Goal: Find specific page/section: Find specific page/section

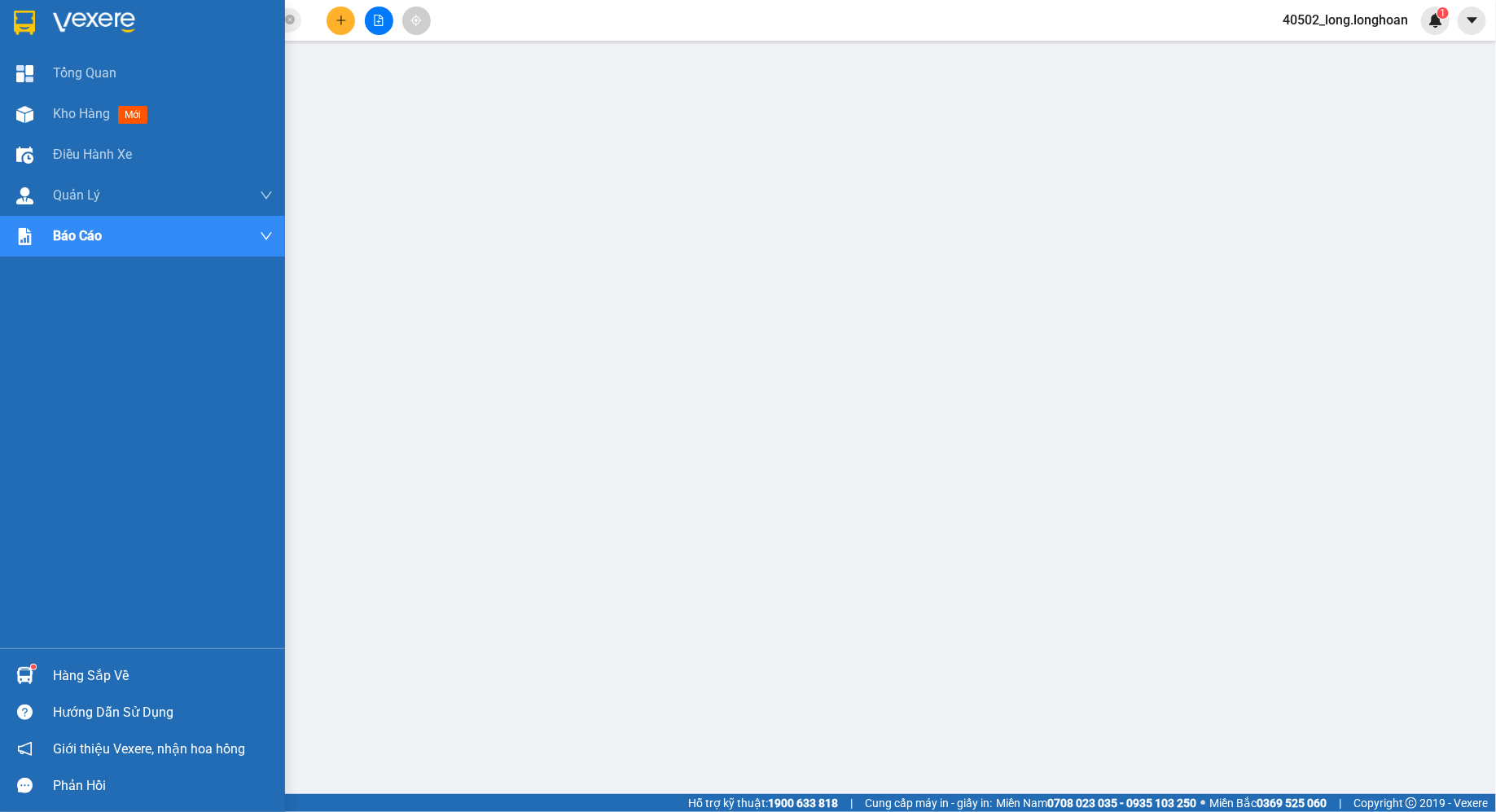
click at [22, 26] on img at bounding box center [25, 22] width 21 height 24
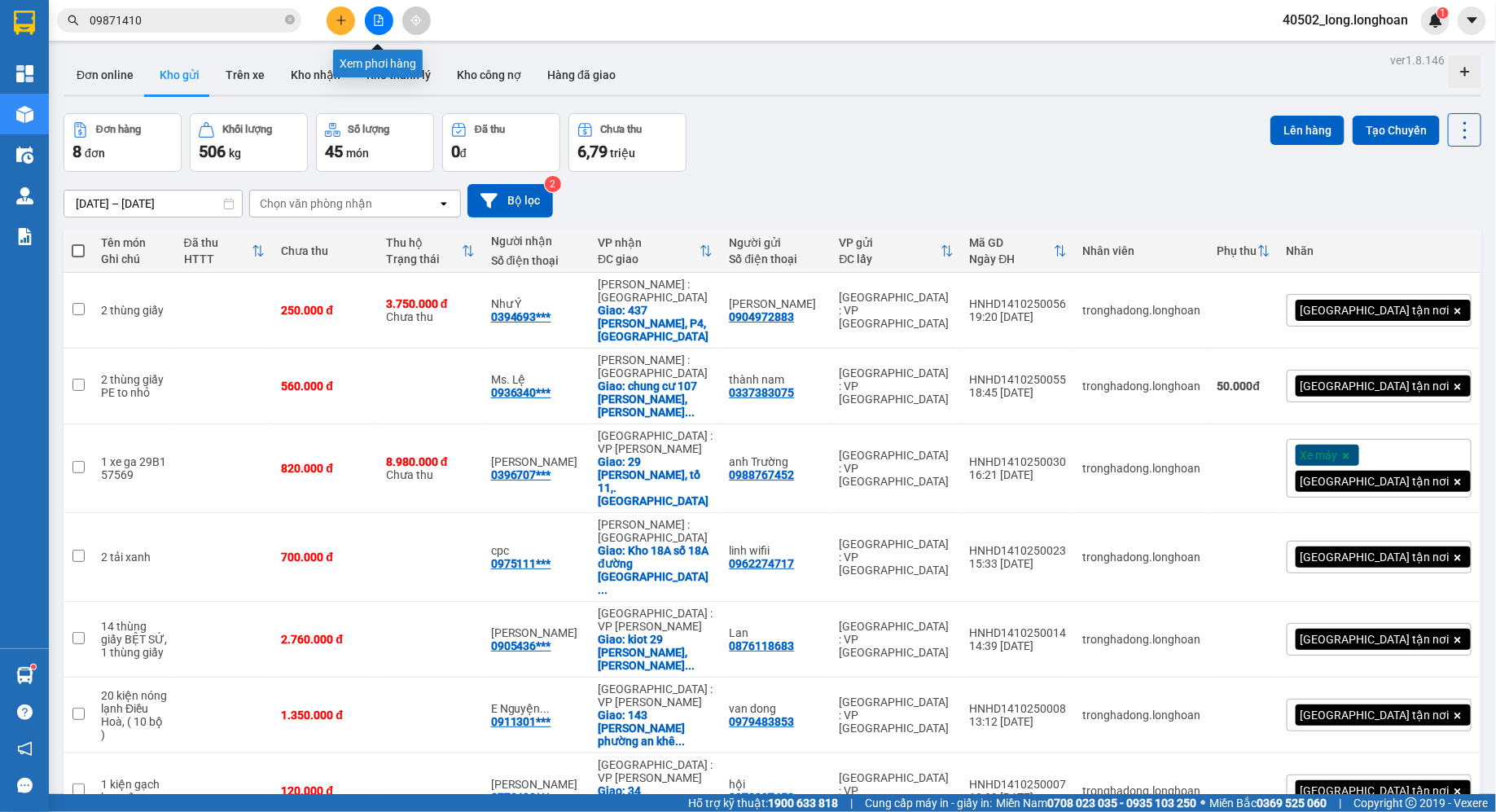
click at [382, 19] on icon "file-add" at bounding box center [378, 20] width 12 height 12
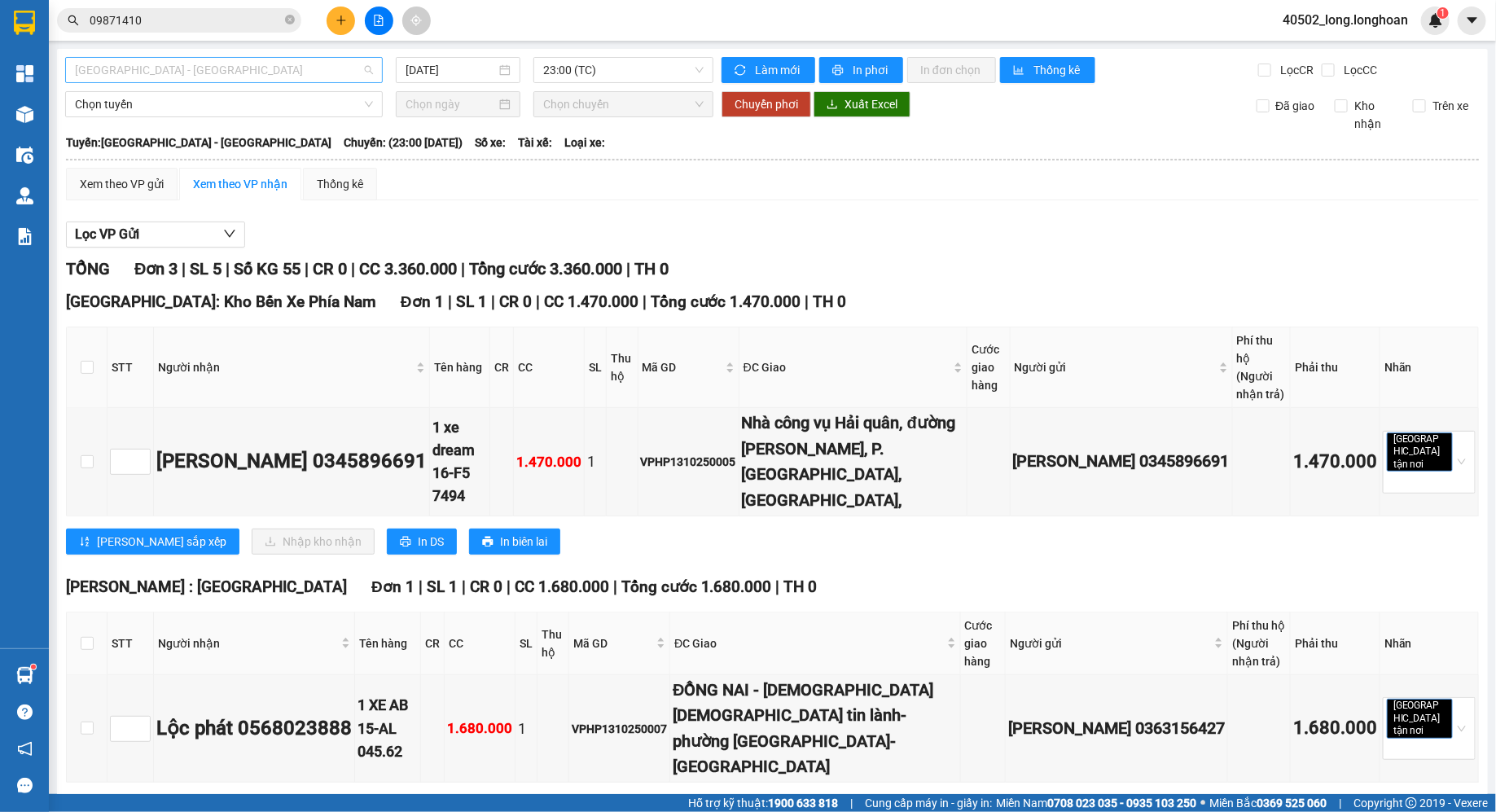
click at [278, 72] on span "[GEOGRAPHIC_DATA] - [GEOGRAPHIC_DATA]" at bounding box center [223, 69] width 298 height 24
click at [661, 294] on span "Tổng cước 1.470.000" at bounding box center [726, 301] width 150 height 19
click at [313, 84] on div "[GEOGRAPHIC_DATA] - [GEOGRAPHIC_DATA] [DATE] 23:00 (TC) Làm mới In phơi In đơn …" at bounding box center [772, 582] width 1431 height 1065
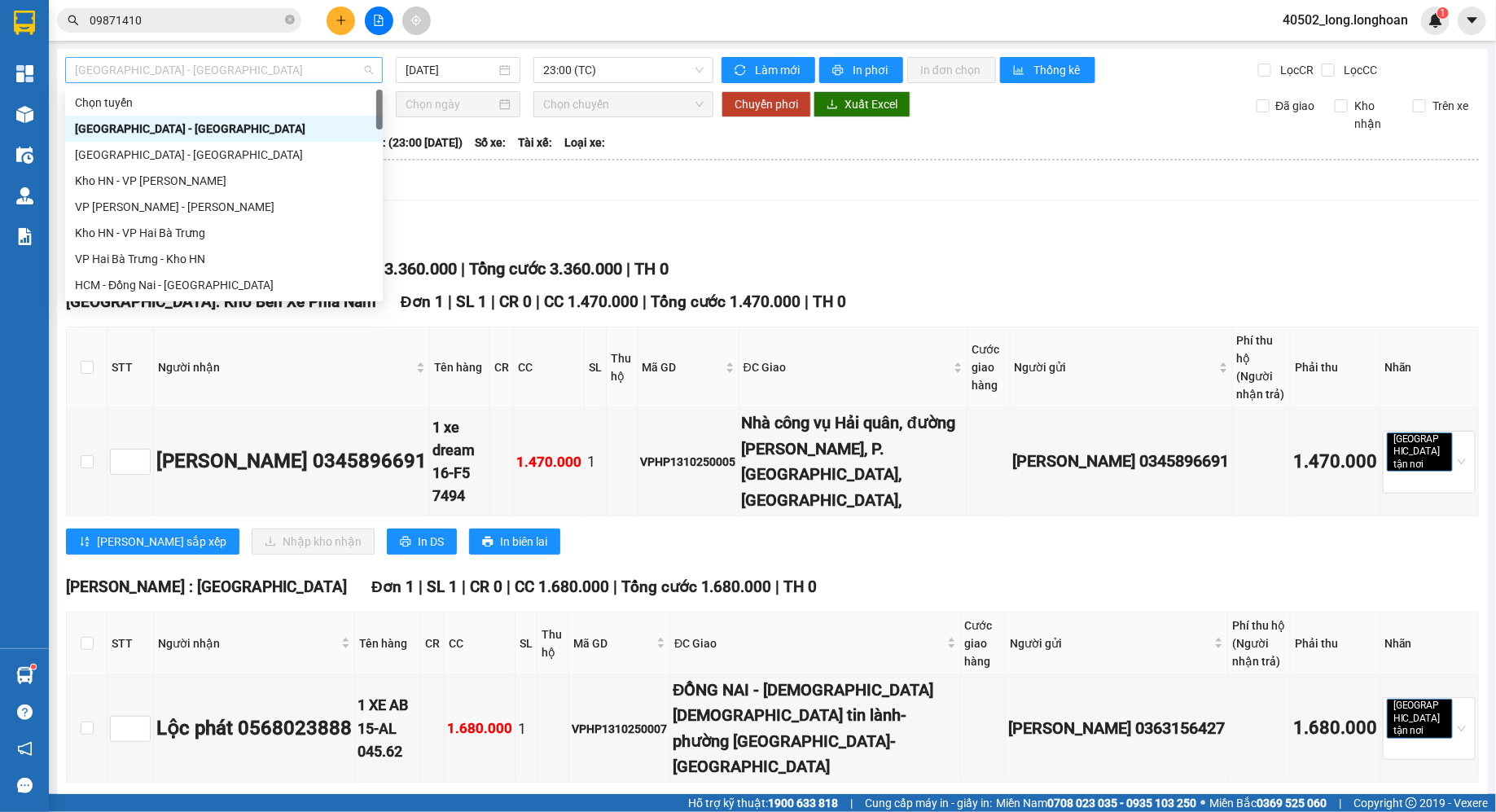
click at [303, 80] on span "[GEOGRAPHIC_DATA] - [GEOGRAPHIC_DATA]" at bounding box center [223, 69] width 298 height 24
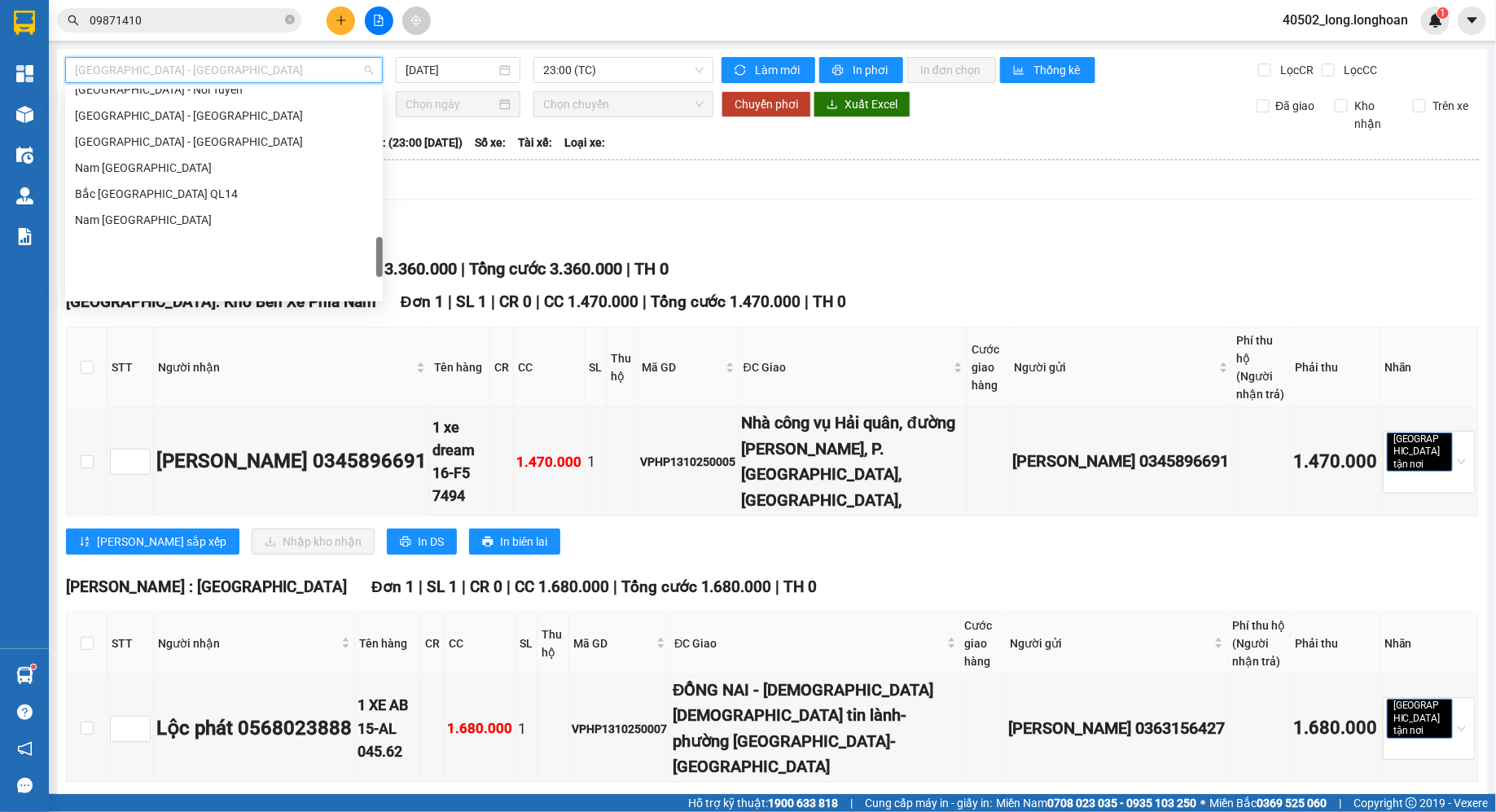
scroll to position [1146, 0]
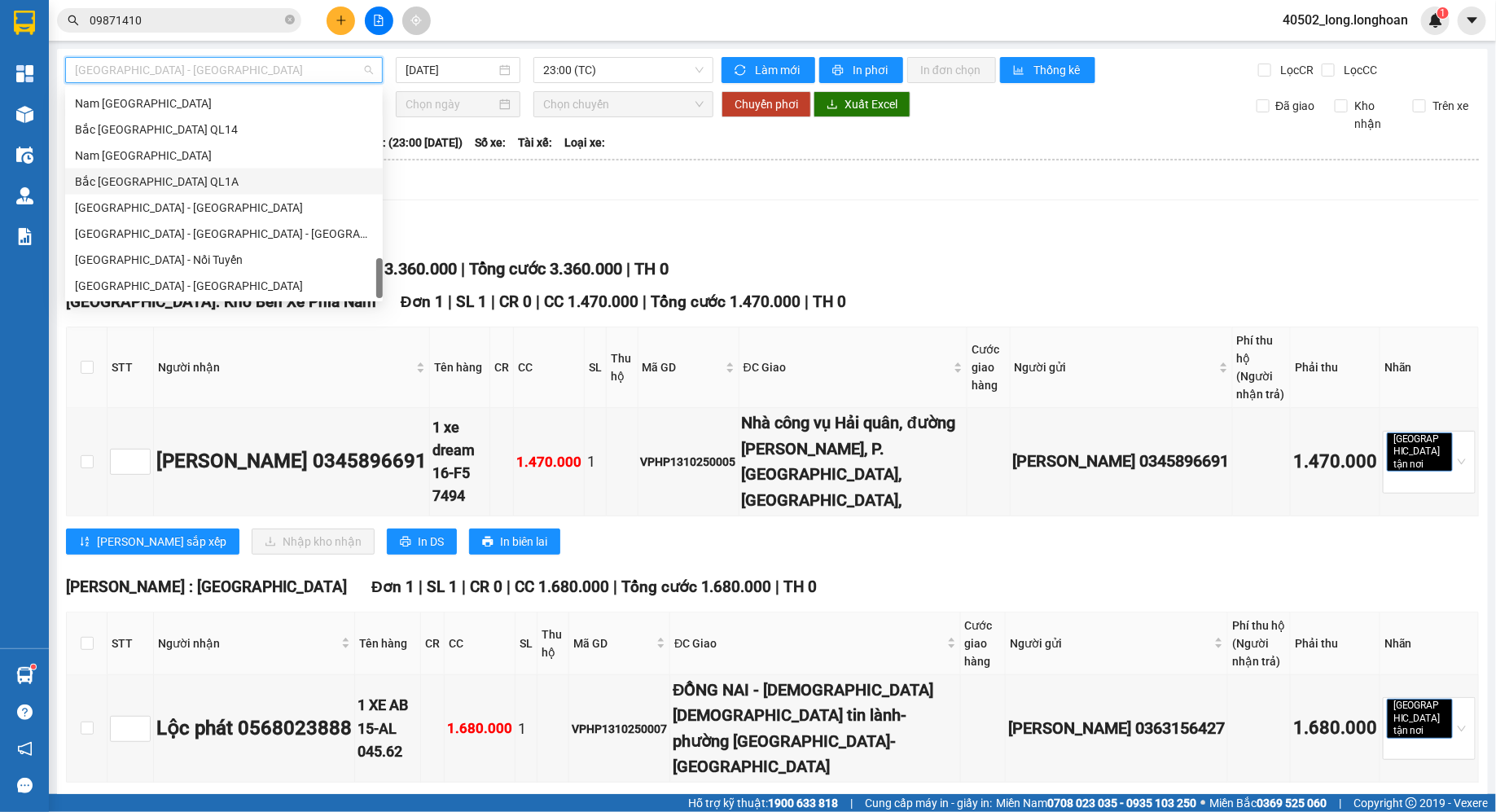
click at [189, 189] on div "Bắc [GEOGRAPHIC_DATA] QL1A" at bounding box center [223, 181] width 298 height 18
type input "[DATE]"
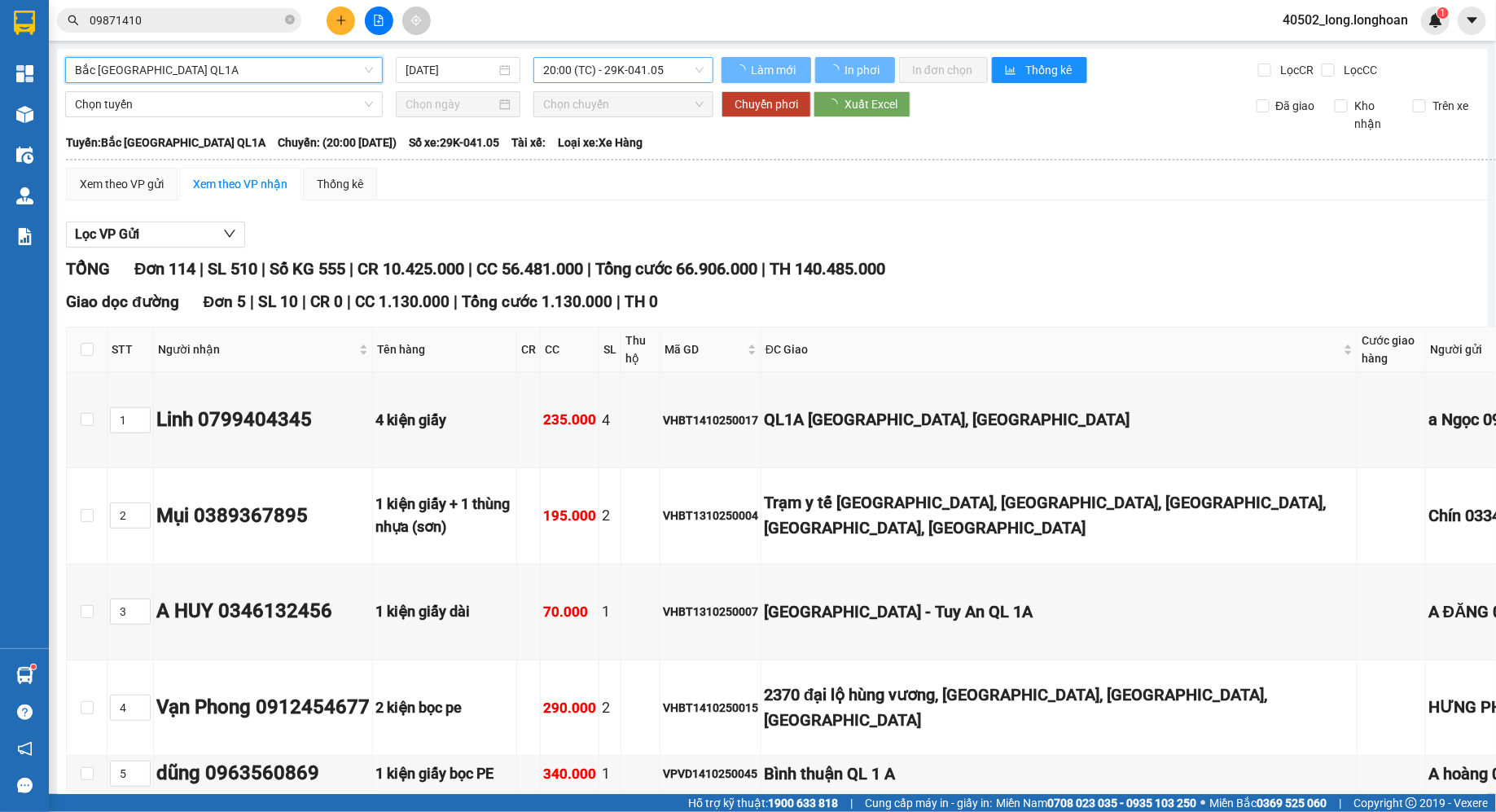
click at [649, 62] on span "20:00 (TC) - 29K-041.05" at bounding box center [623, 69] width 160 height 24
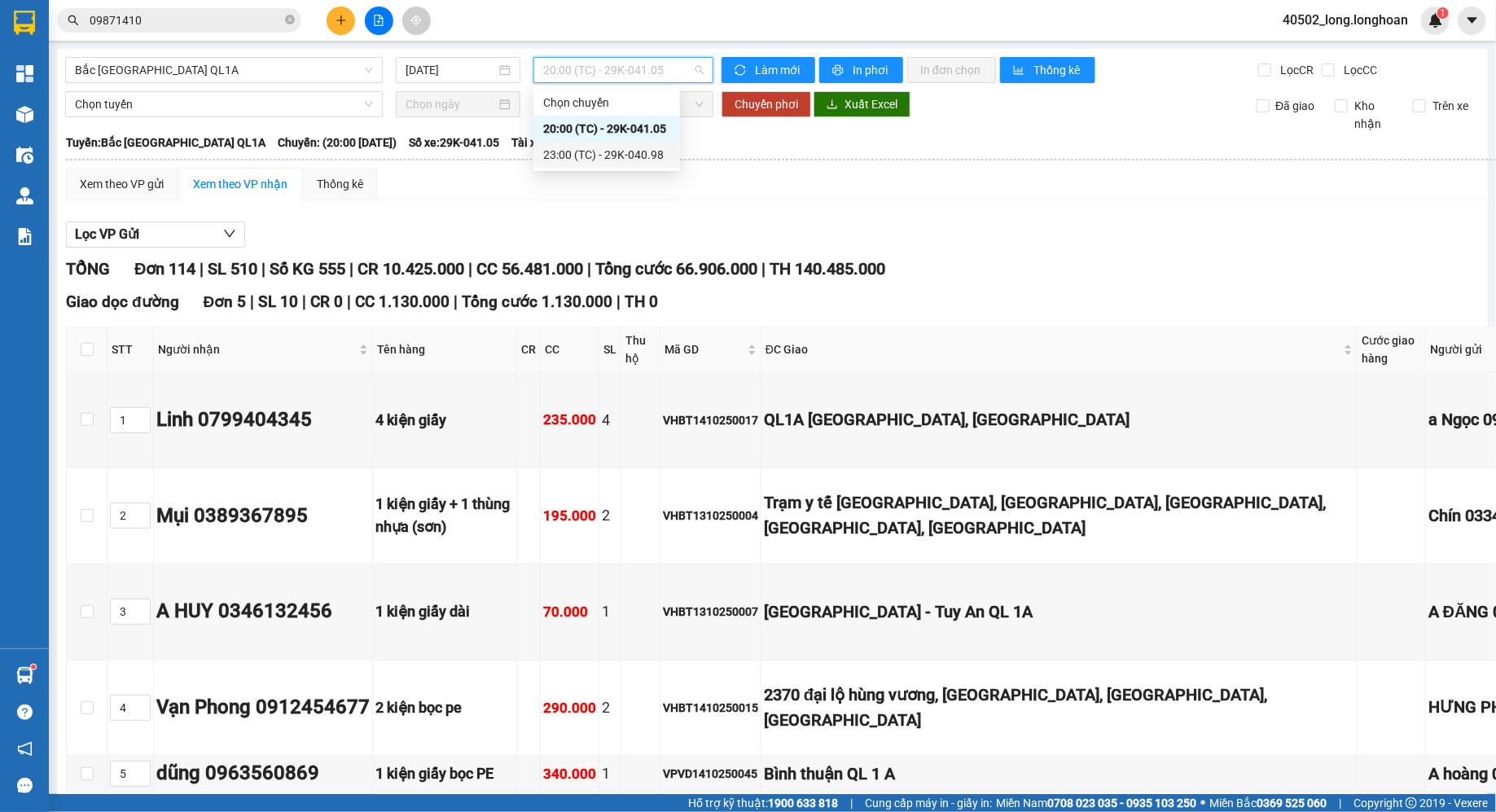
click at [649, 150] on div "23:00 (TC) - 29K-040.98" at bounding box center [607, 155] width 127 height 18
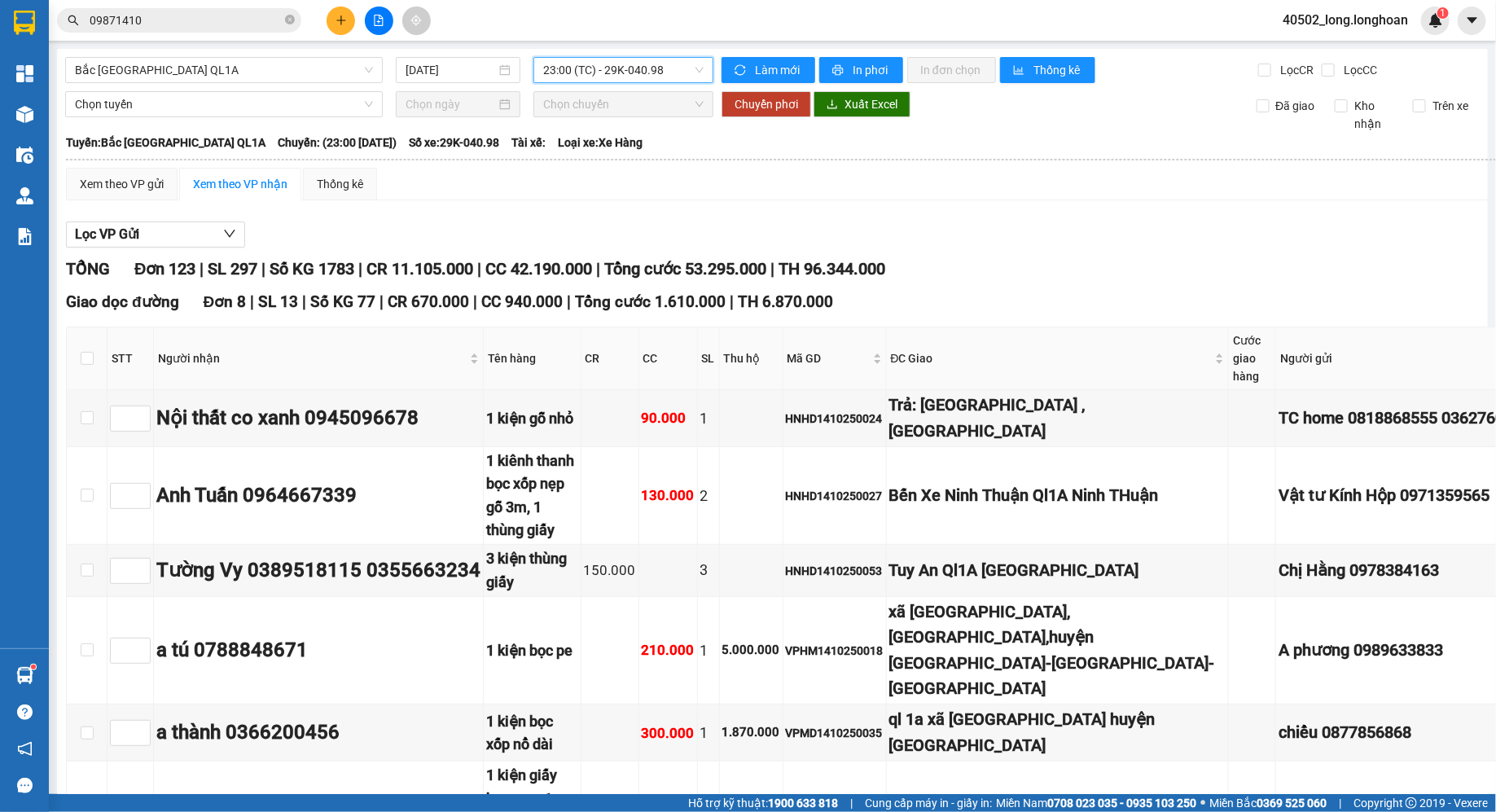
click at [634, 77] on span "23:00 (TC) - 29K-040.98" at bounding box center [623, 69] width 160 height 24
click at [769, 171] on div "Xem theo VP gửi Xem theo VP nhận Thống kê" at bounding box center [927, 184] width 1723 height 33
click at [627, 74] on span "23:00 (TC) - 29K-040.98" at bounding box center [623, 69] width 160 height 24
click at [613, 126] on div "20:00 (TC) - 29K-041.05" at bounding box center [607, 129] width 127 height 18
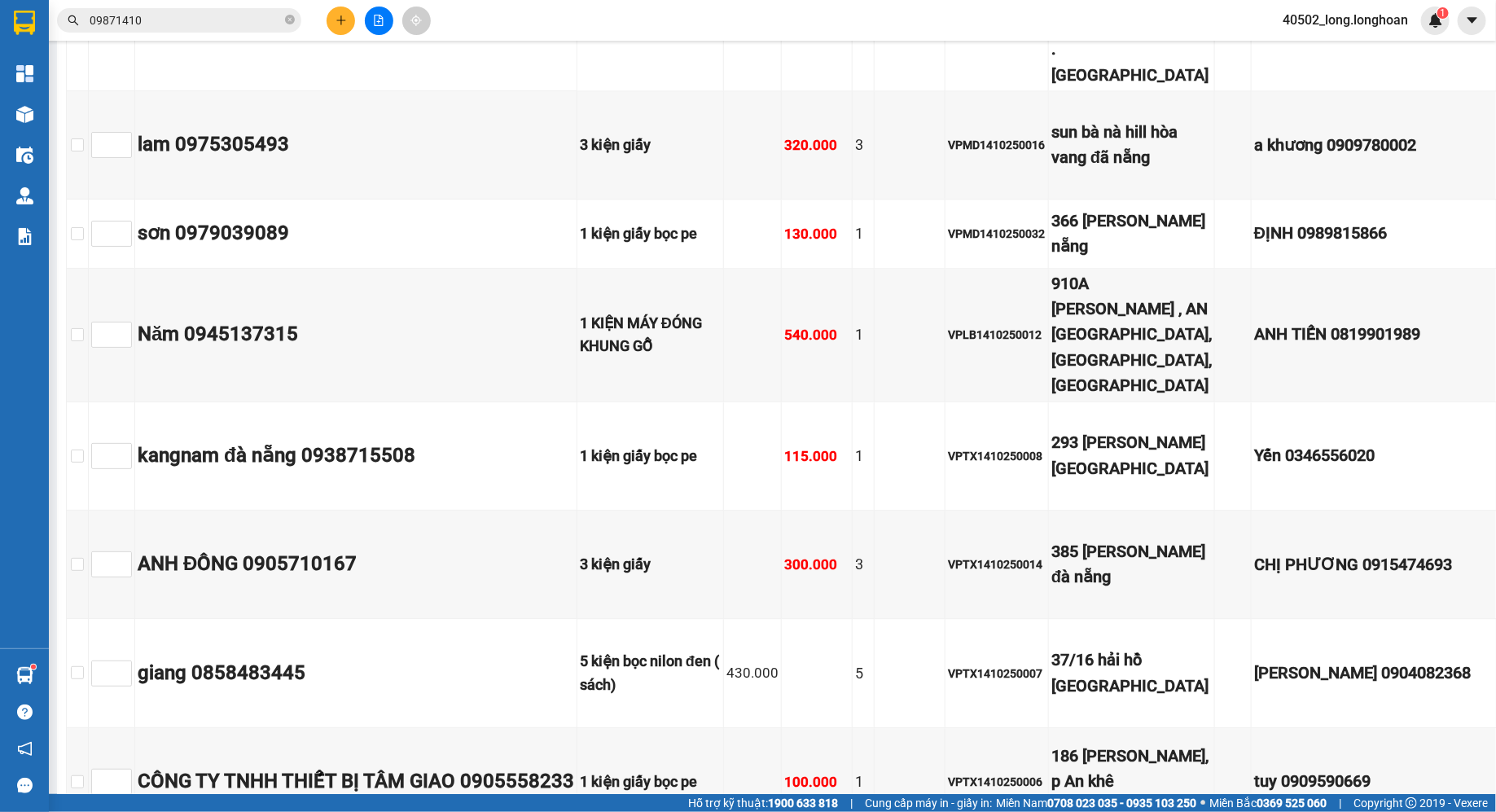
scroll to position [11005, 0]
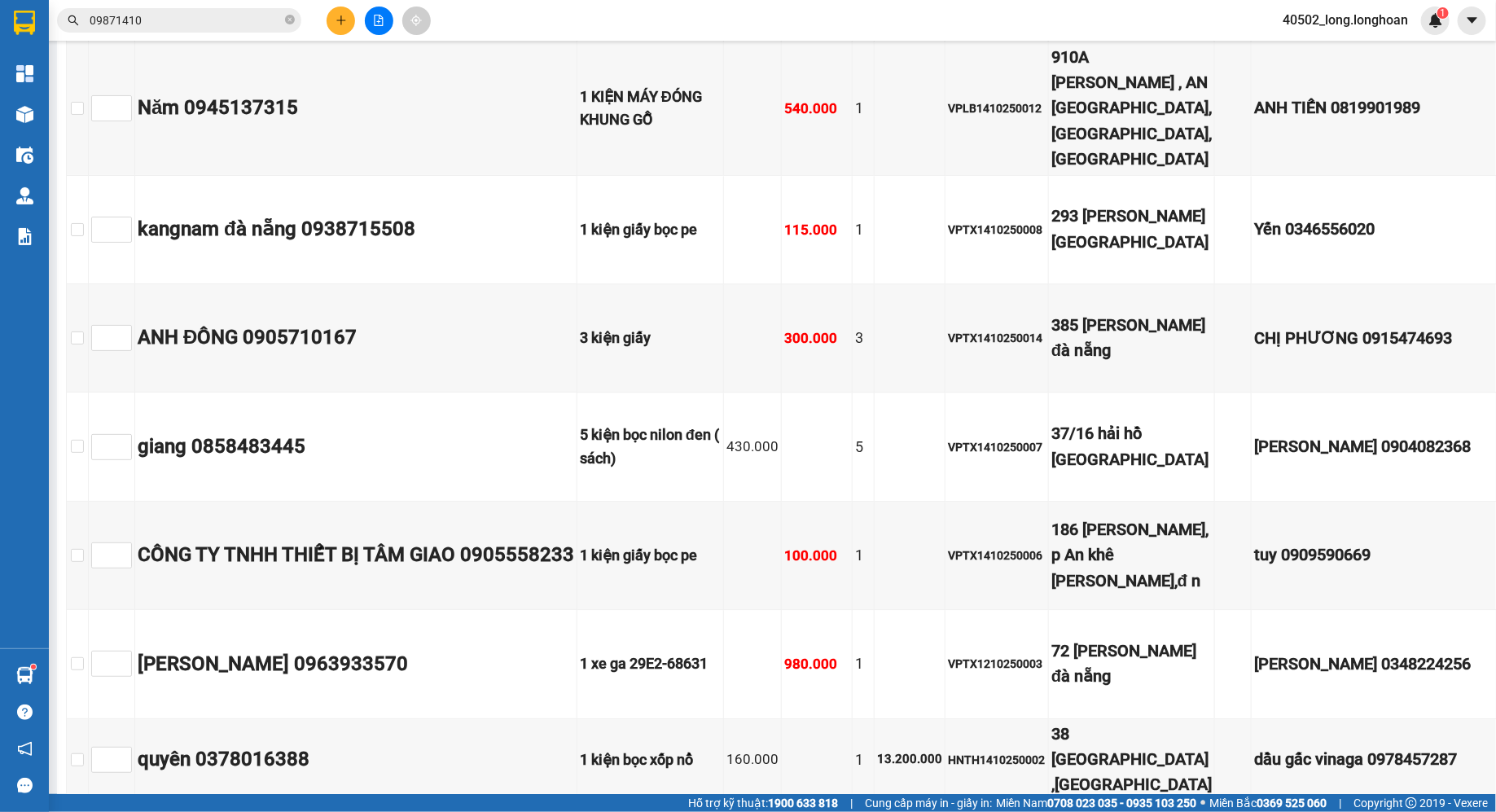
drag, startPoint x: 1036, startPoint y: 258, endPoint x: 1055, endPoint y: 349, distance: 93.0
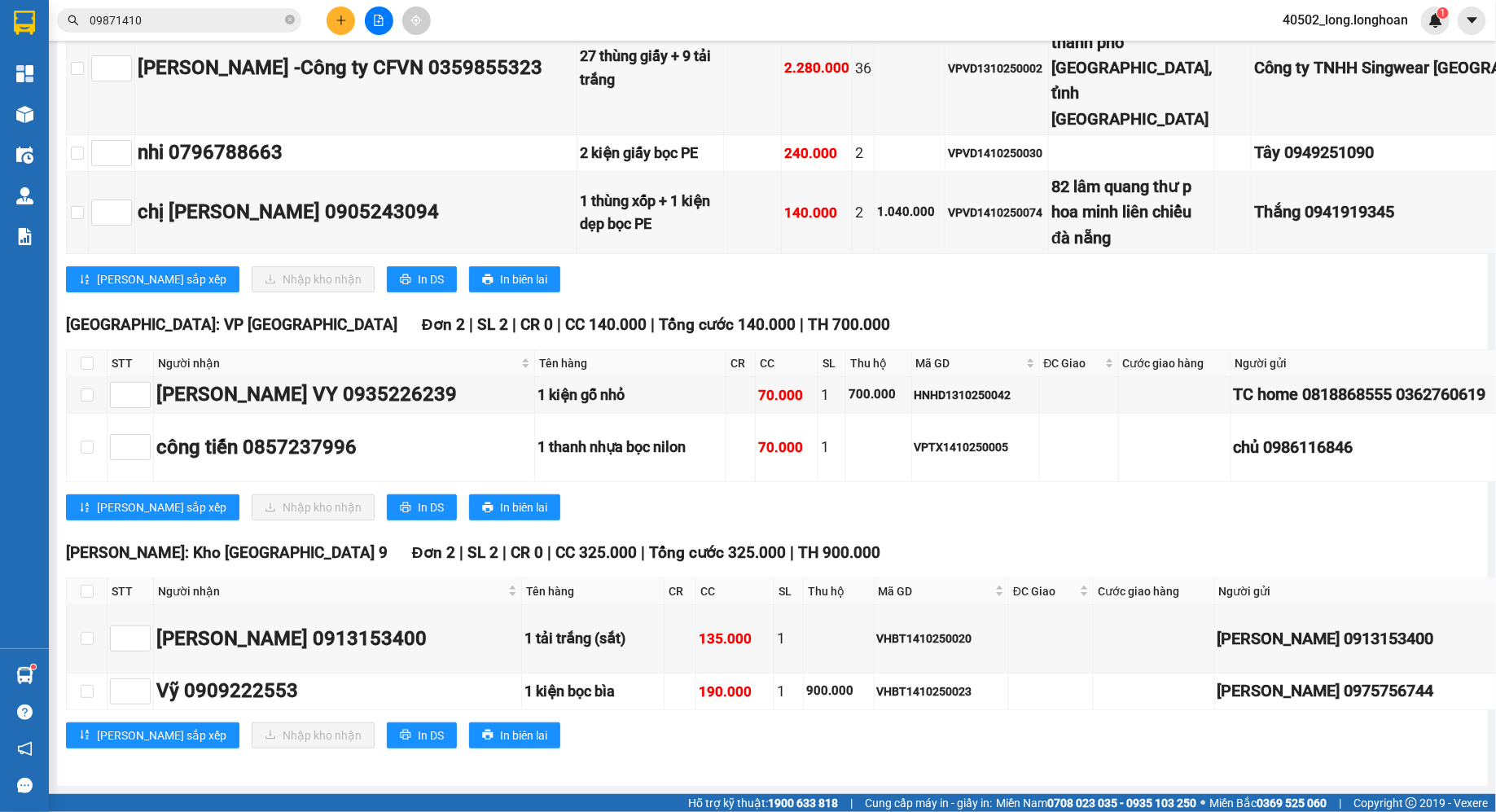
scroll to position [13818, 0]
drag, startPoint x: 1059, startPoint y: 245, endPoint x: 1059, endPoint y: 288, distance: 43.0
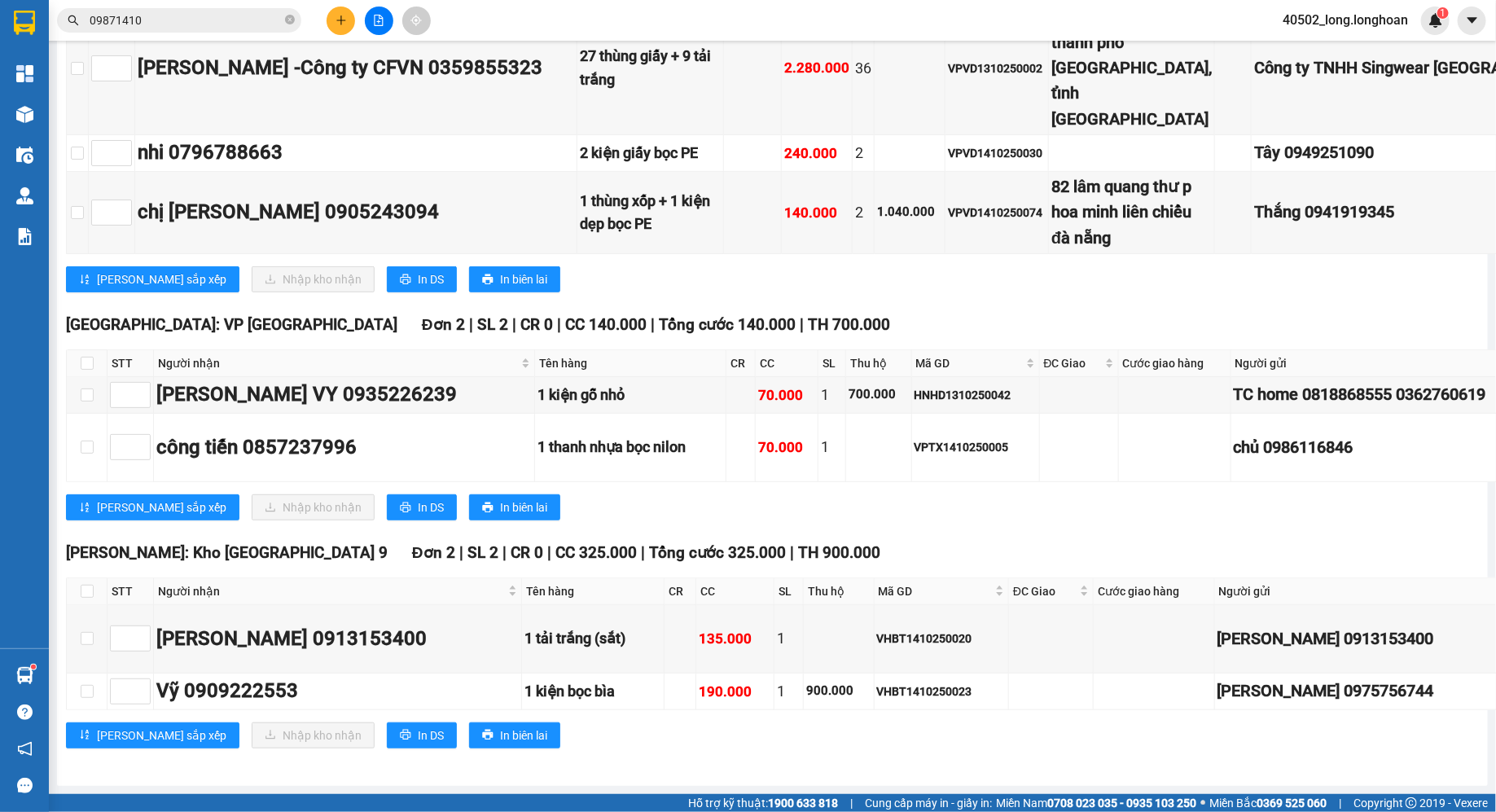
drag, startPoint x: 1036, startPoint y: 151, endPoint x: 1110, endPoint y: 249, distance: 122.8
drag, startPoint x: 1102, startPoint y: 255, endPoint x: 1045, endPoint y: 159, distance: 111.6
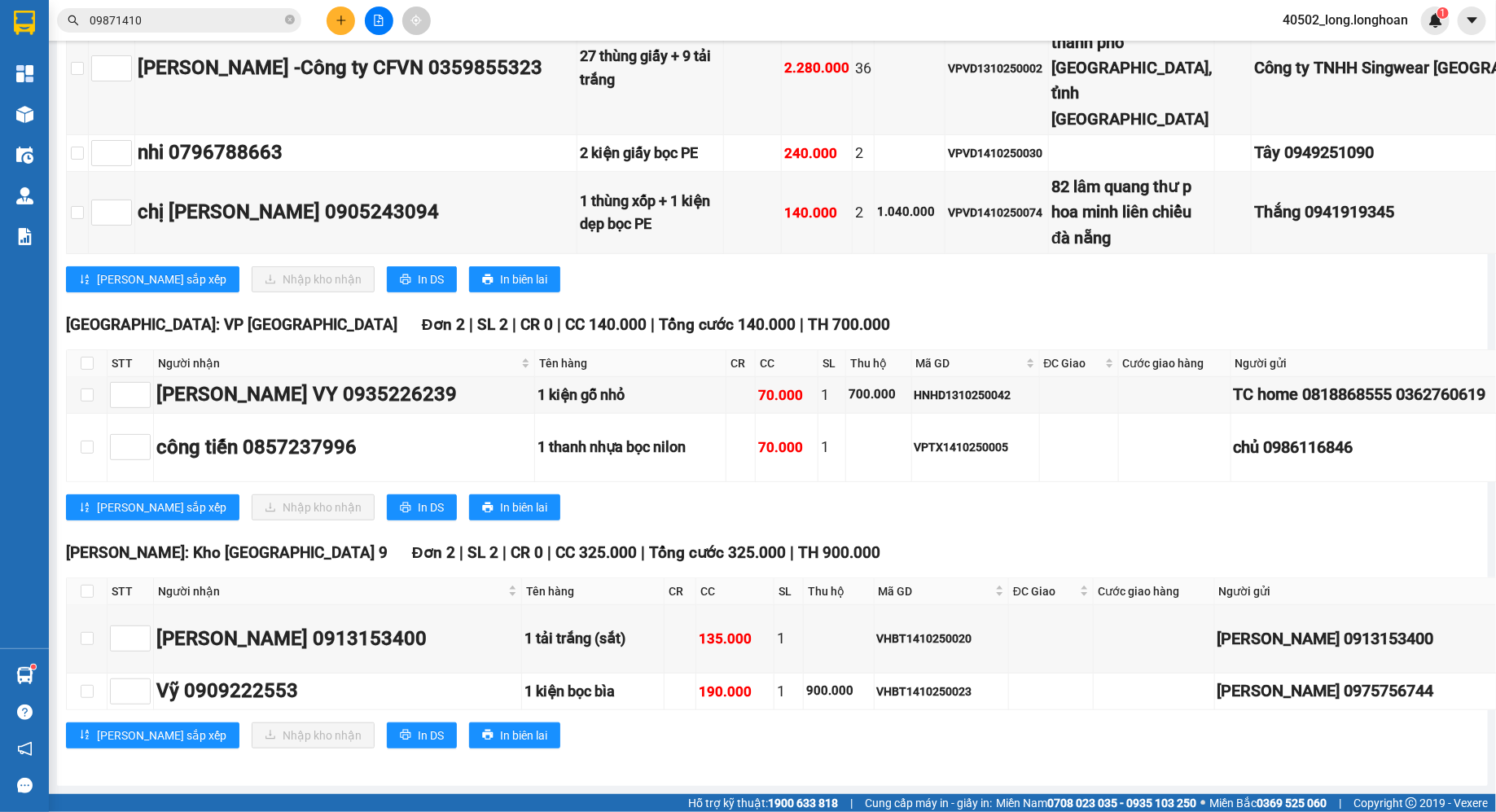
copy div "bình an xã [GEOGRAPHIC_DATA] tỉnh [GEOGRAPHIC_DATA]"
drag, startPoint x: 1200, startPoint y: 256, endPoint x: 159, endPoint y: 204, distance: 1042.3
copy tr "[PERSON_NAME] 0946007277 1 thùng xốp 160.000 1 5.340.000 HNTH1410250001 bình an…"
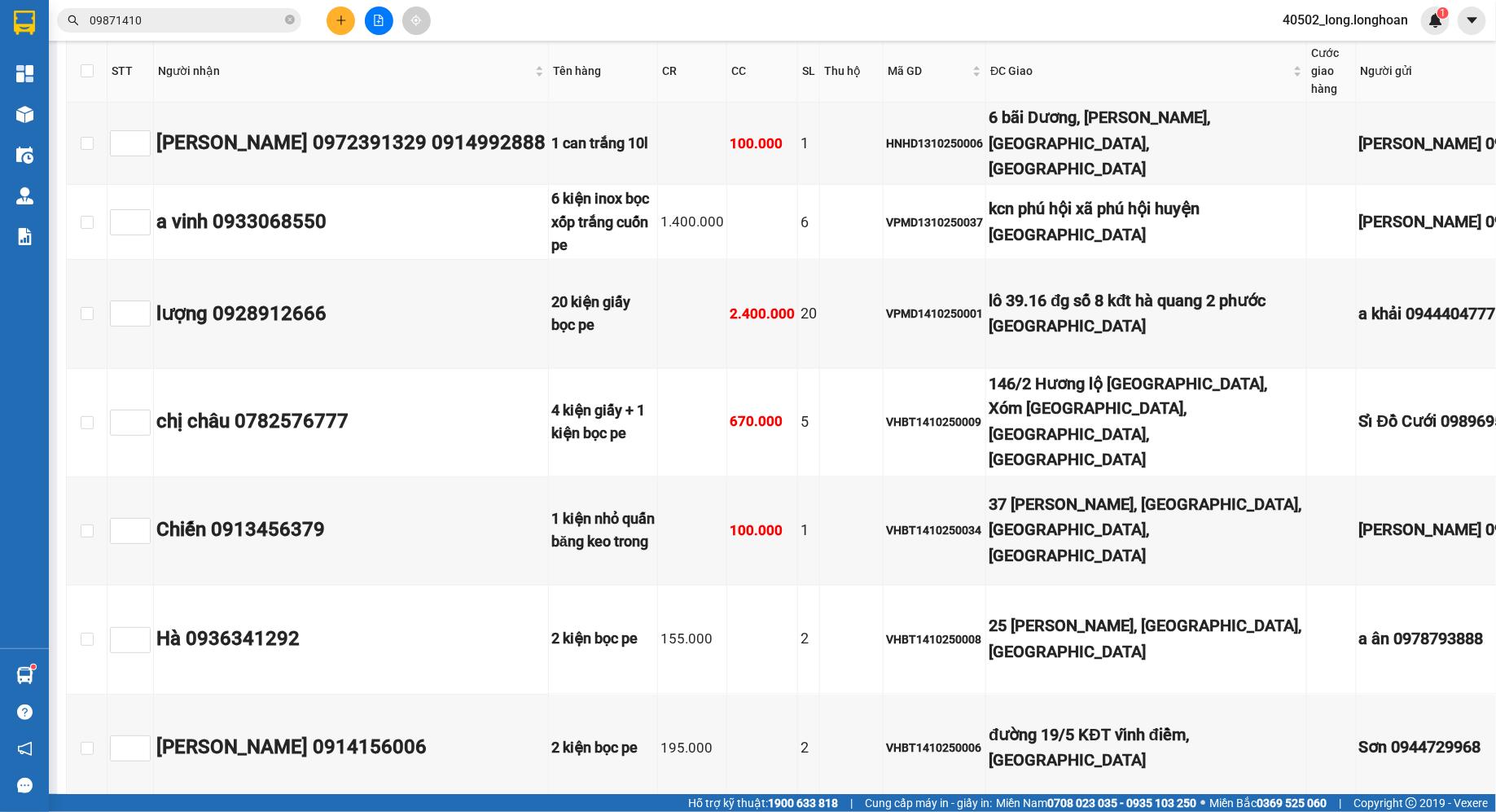
scroll to position [0, 0]
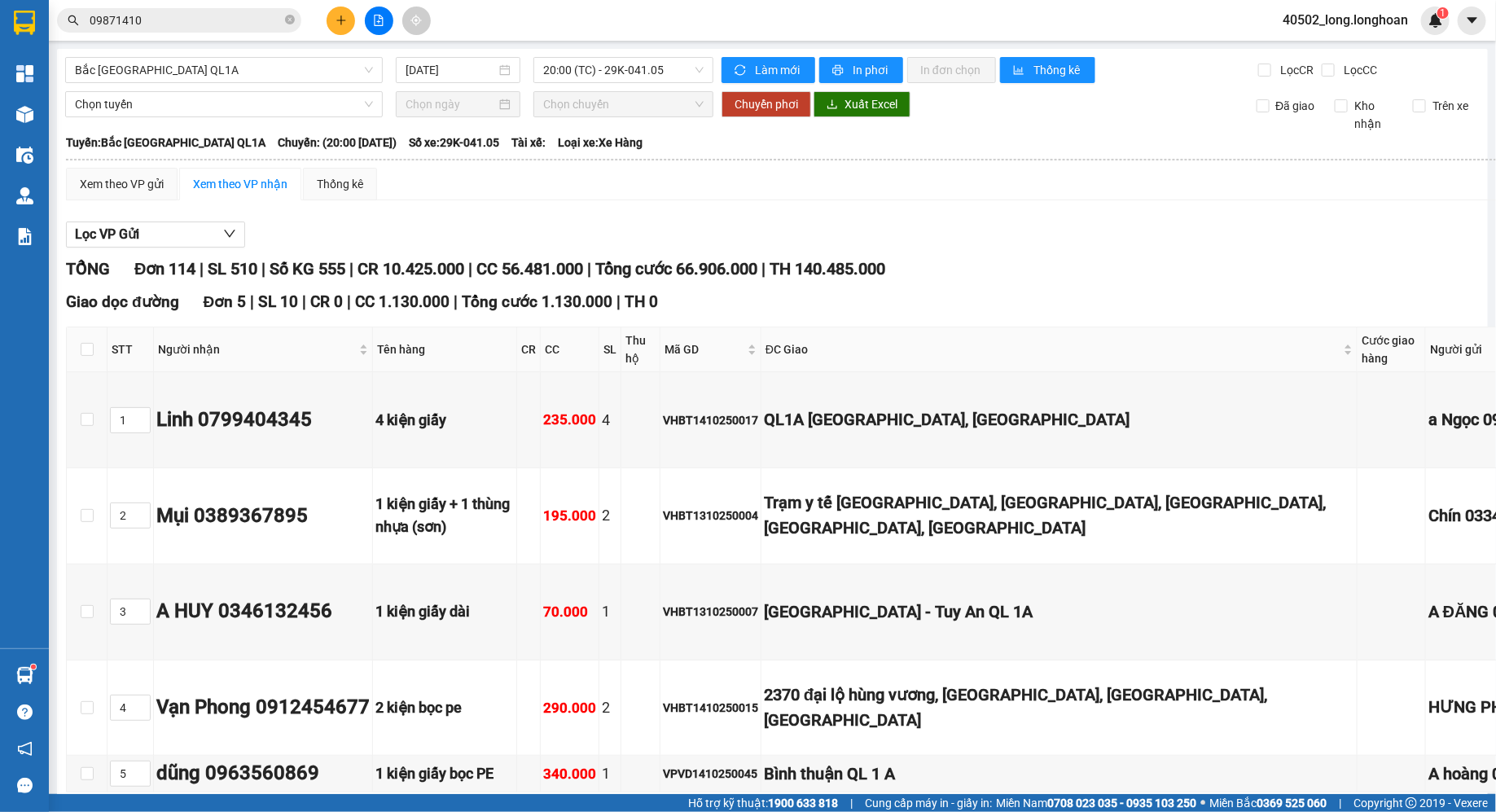
click at [682, 59] on span "20:00 (TC) - 29K-041.05" at bounding box center [623, 69] width 160 height 24
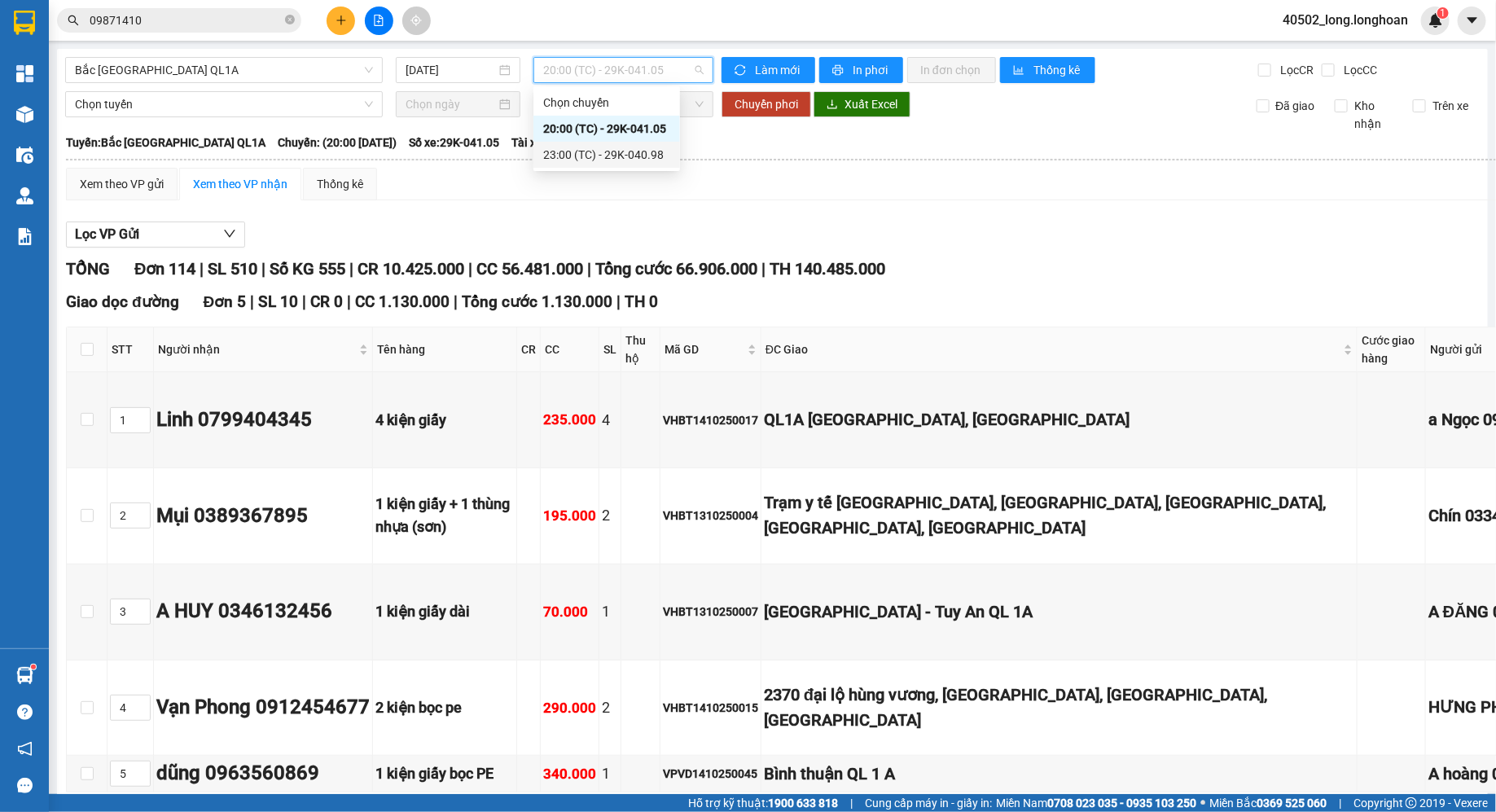
click at [664, 155] on div "23:00 (TC) - 29K-040.98" at bounding box center [607, 155] width 127 height 18
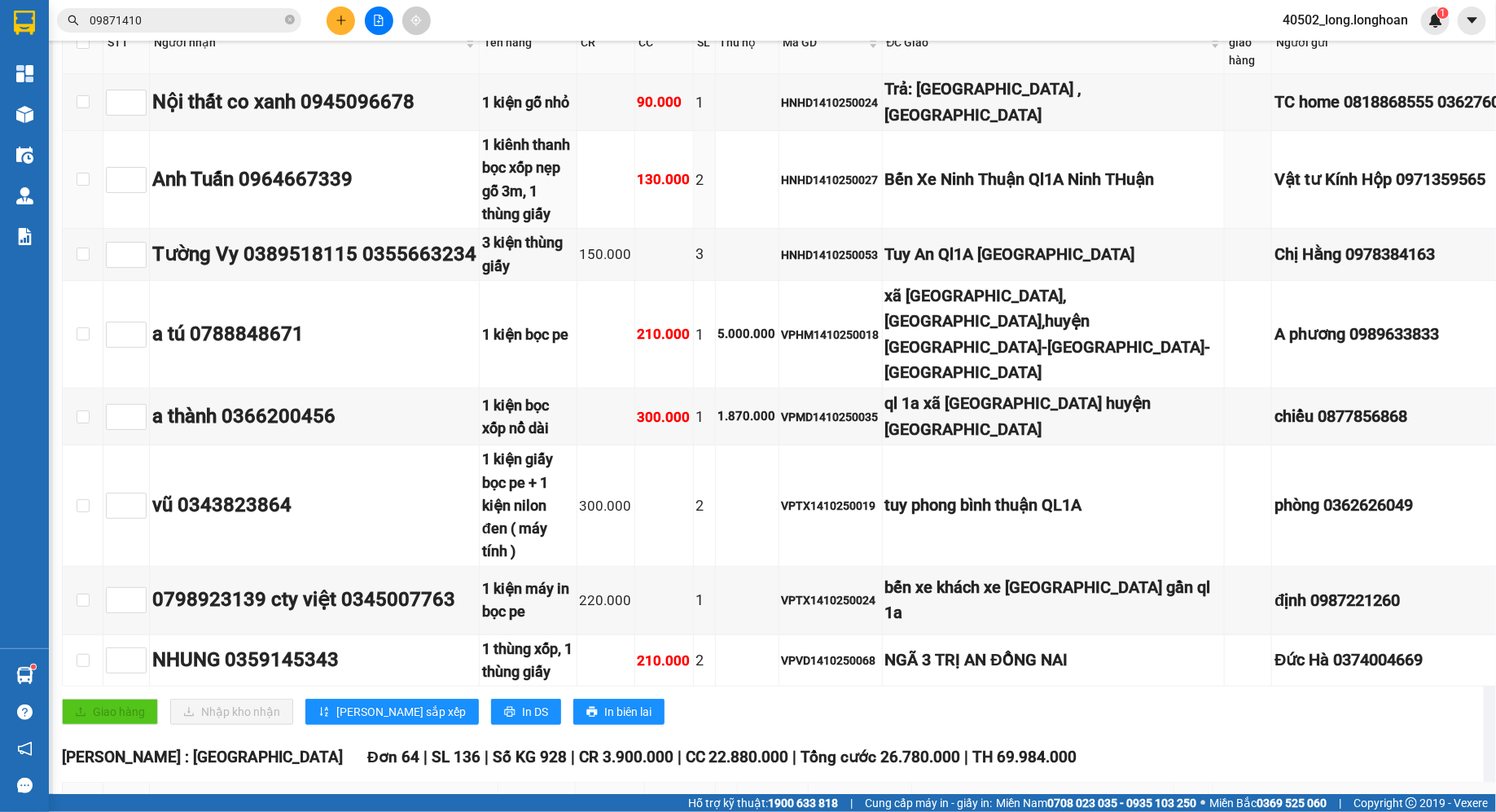
scroll to position [330, 4]
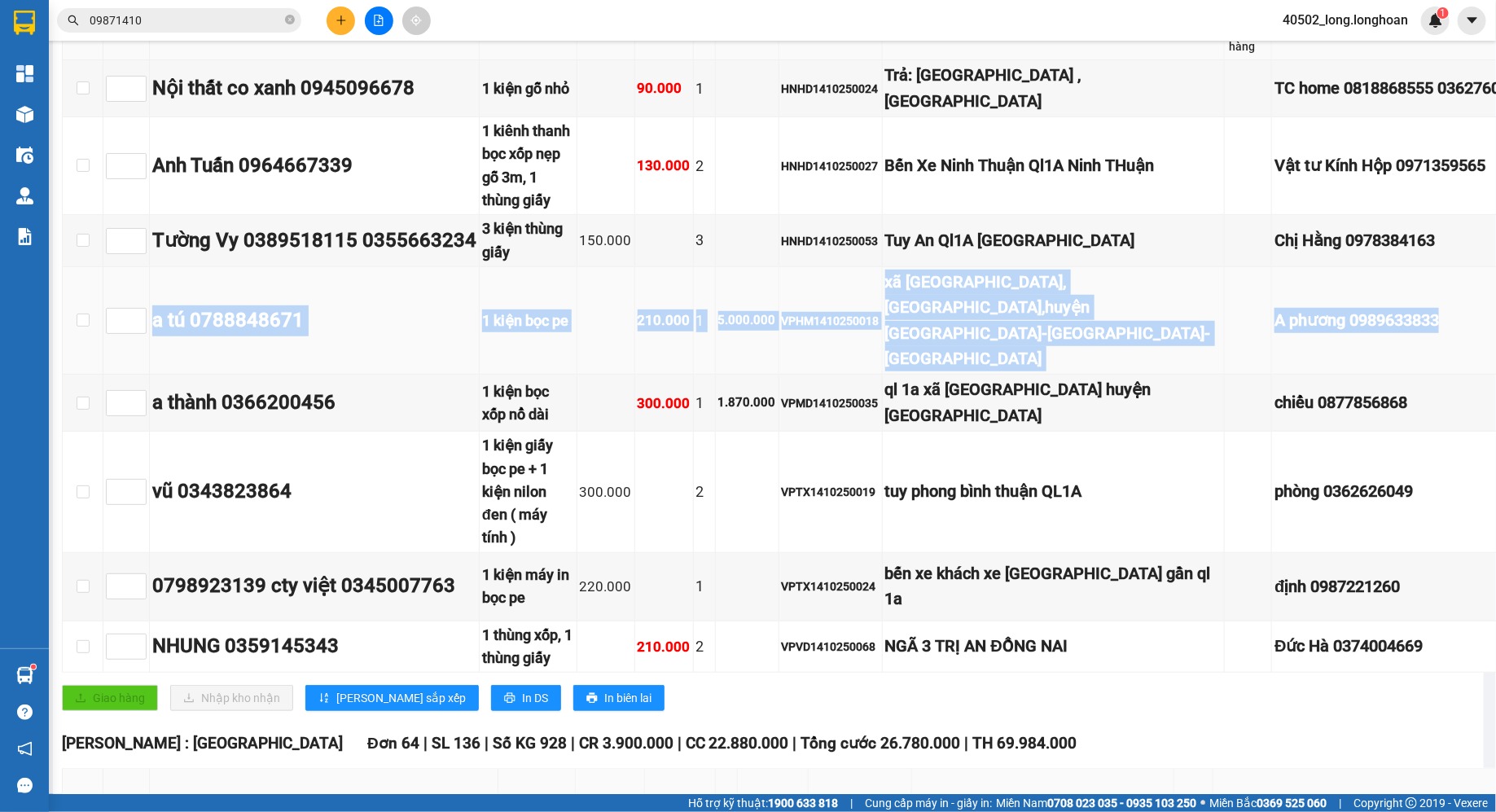
drag, startPoint x: 1267, startPoint y: 357, endPoint x: 154, endPoint y: 333, distance: 1113.3
click at [154, 333] on tr "a tú 0788848671 1 kiện bọc pe 210.000 1 5.000.000 VPHM1410250018 xã [GEOGRAPHIC…" at bounding box center [923, 321] width 1722 height 109
copy tr "a tú 0788848671 1 kiện bọc pe 210.000 1 5.000.000 VPHM1410250018 xã [GEOGRAPHIC…"
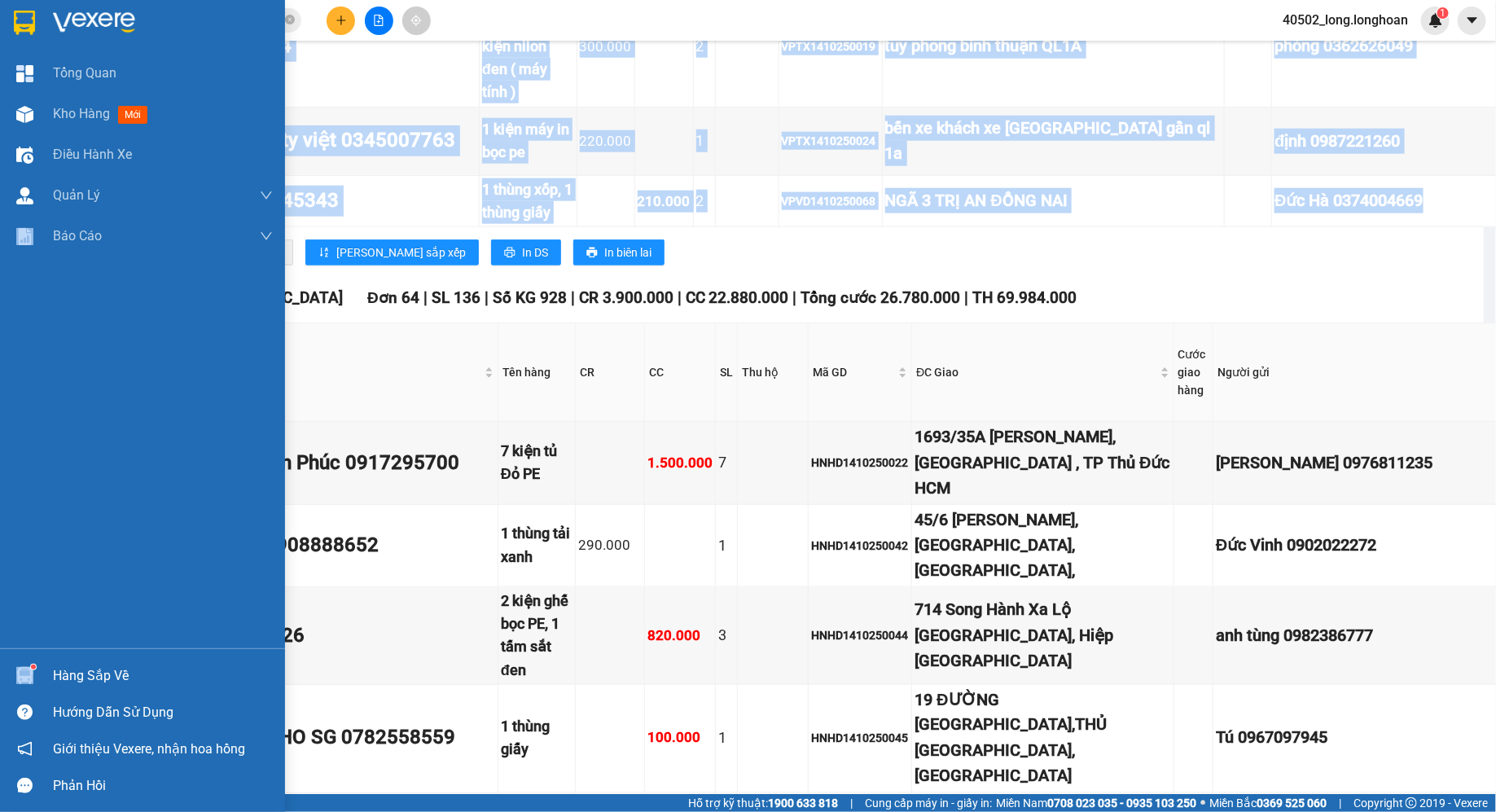
scroll to position [776, 0]
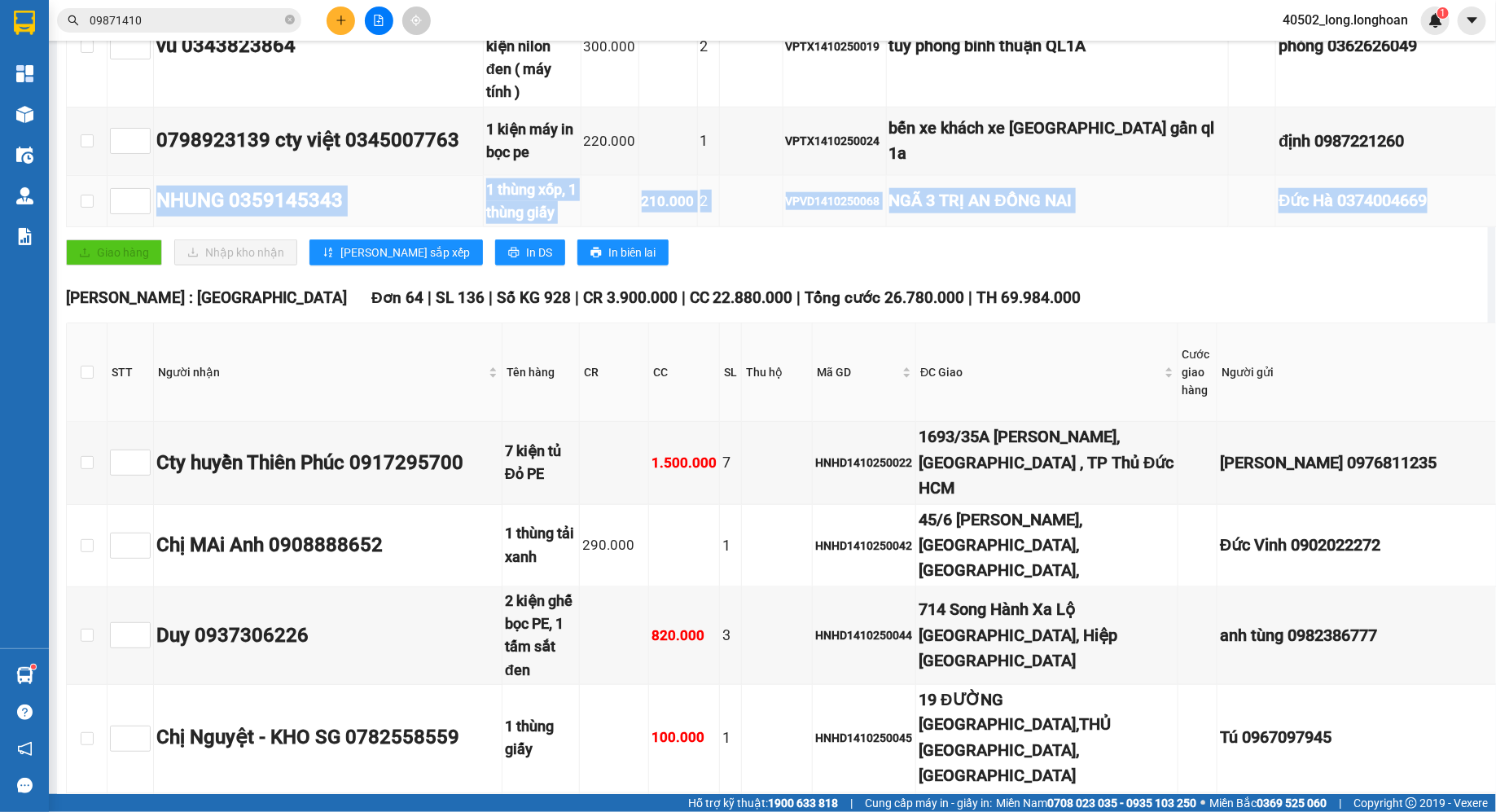
drag, startPoint x: 1301, startPoint y: 285, endPoint x: 149, endPoint y: 287, distance: 1152.0
click at [150, 228] on tr "NHUNG 0359145343 1 thùng xốp, 1 thùng giấy 210.000 2 VPVD1410250068 NGÃ 3 TRỊ A…" at bounding box center [928, 202] width 1722 height 52
copy tr "NHUNG 0359145343 1 thùng xốp, 1 thùng giấy 210.000 2 VPVD1410250068 NGÃ 3 TRỊ A…"
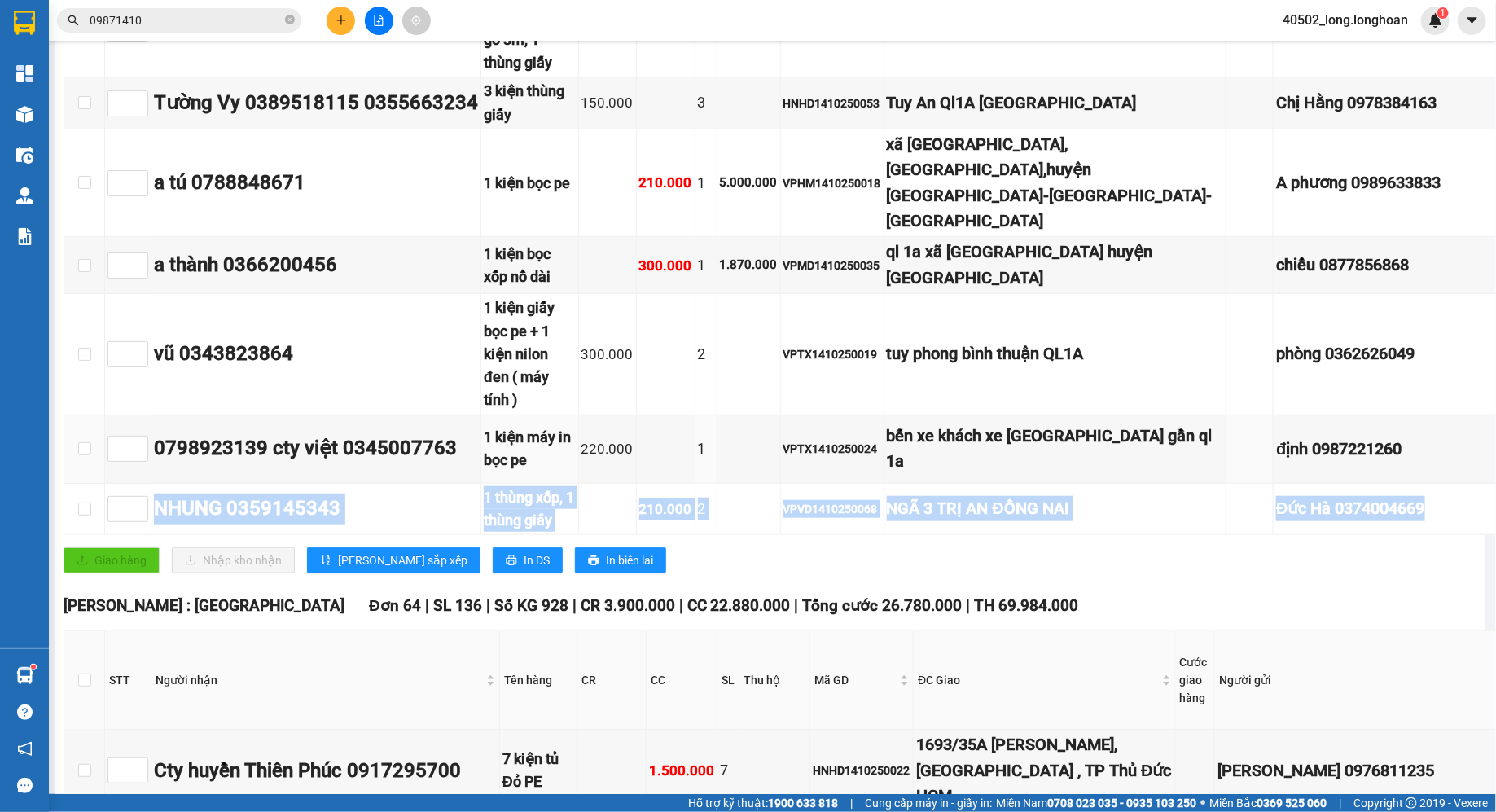
scroll to position [0, 3]
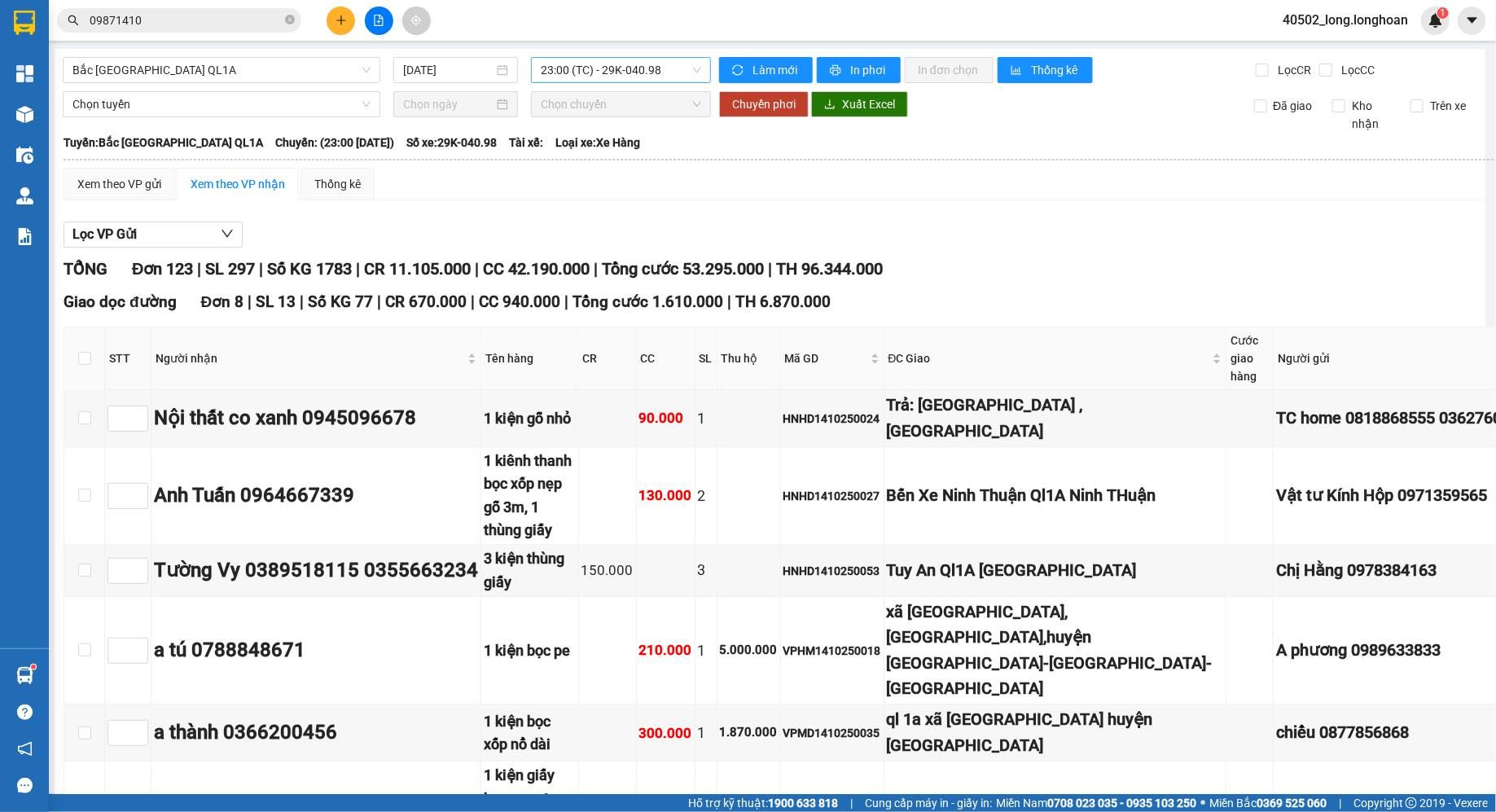
click at [645, 71] on span "23:00 (TC) - 29K-040.98" at bounding box center [621, 69] width 160 height 24
click at [328, 59] on span "Bắc [GEOGRAPHIC_DATA] QL1A" at bounding box center [221, 69] width 298 height 24
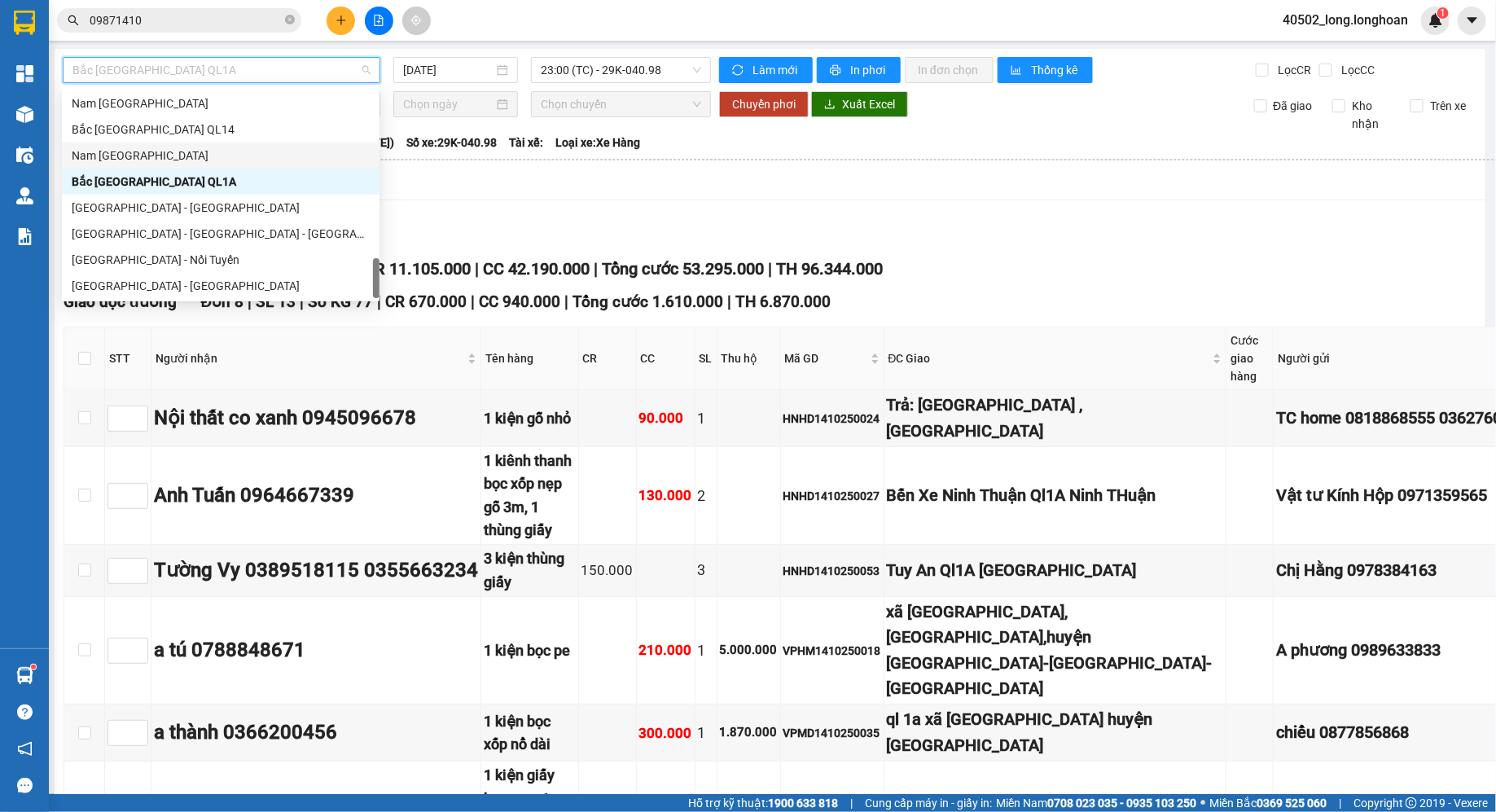
click at [181, 155] on div "Nam [GEOGRAPHIC_DATA]" at bounding box center [221, 156] width 298 height 18
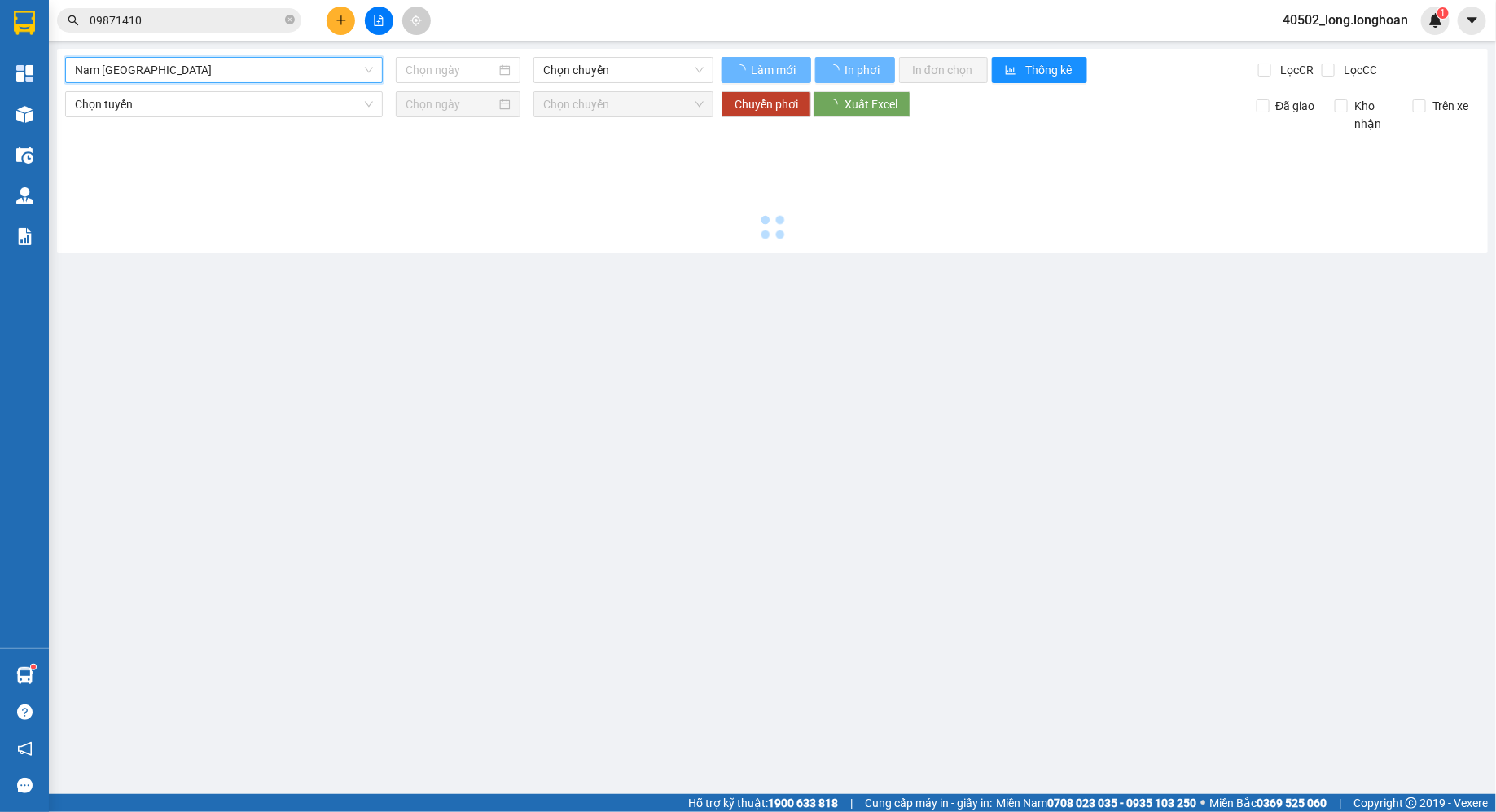
scroll to position [0, 0]
type input "[DATE]"
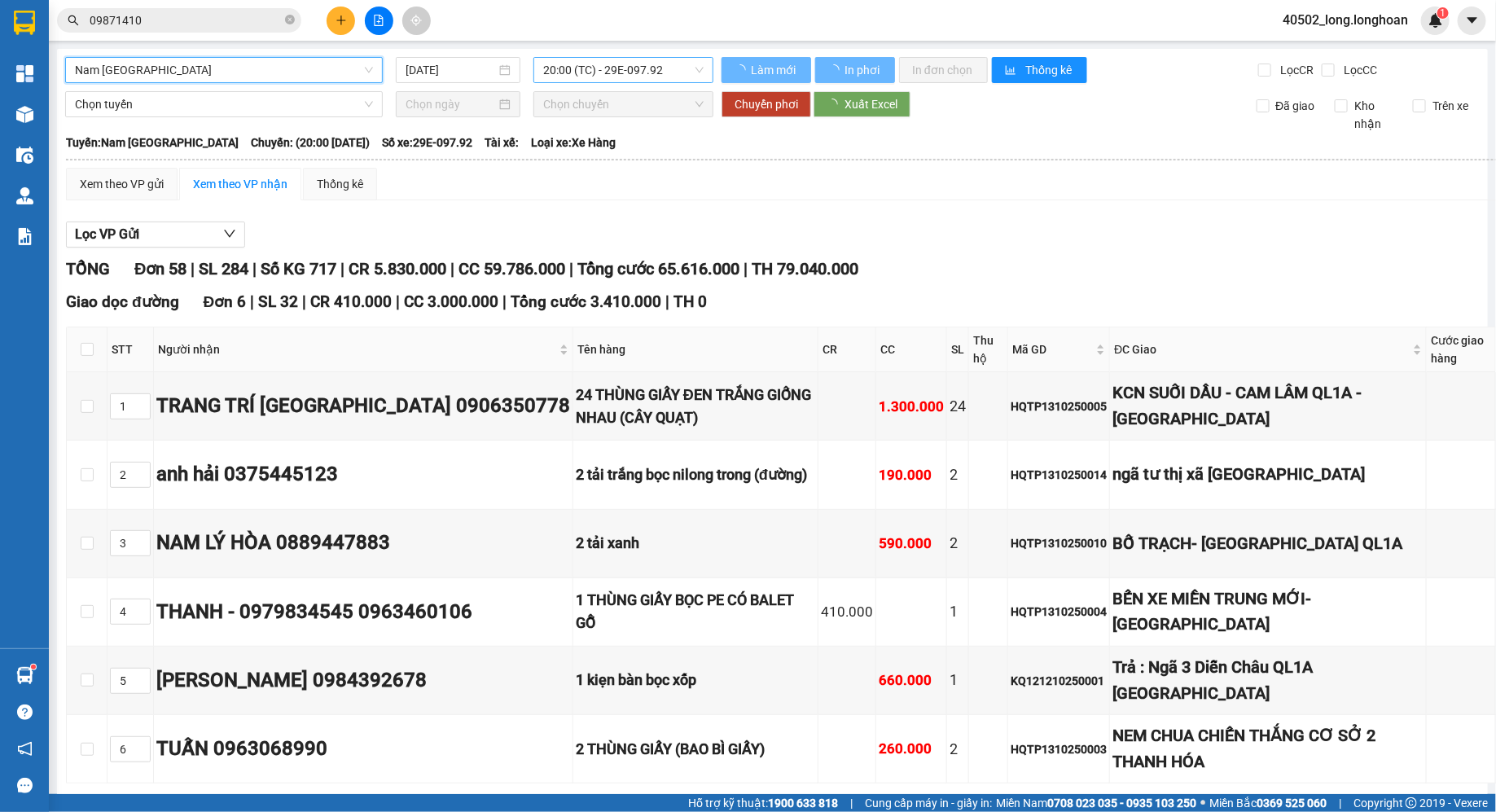
click at [666, 68] on span "20:00 (TC) - 29E-097.92" at bounding box center [623, 69] width 160 height 24
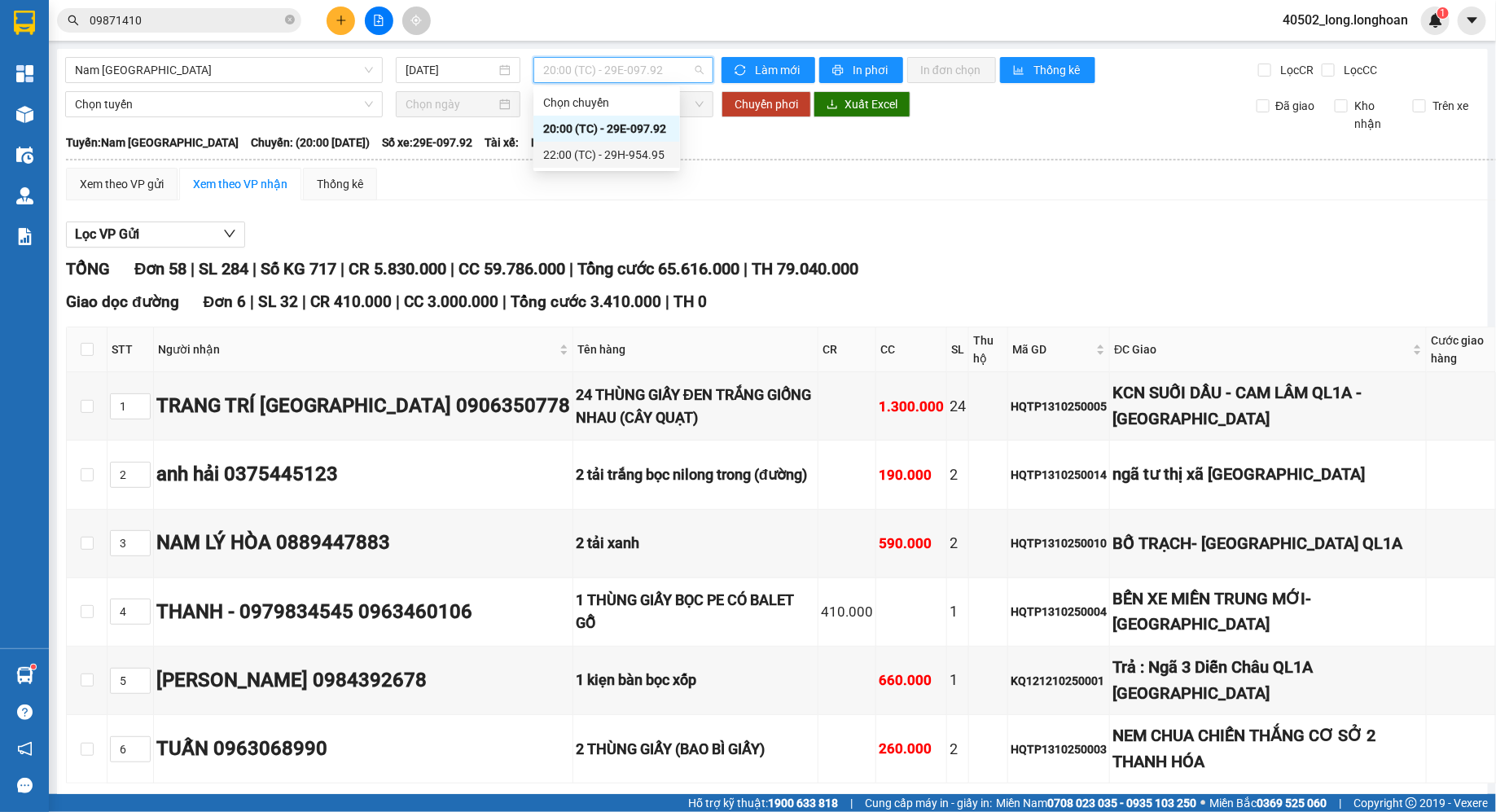
click at [653, 149] on div "22:00 (TC) - 29H-954.95" at bounding box center [607, 155] width 127 height 18
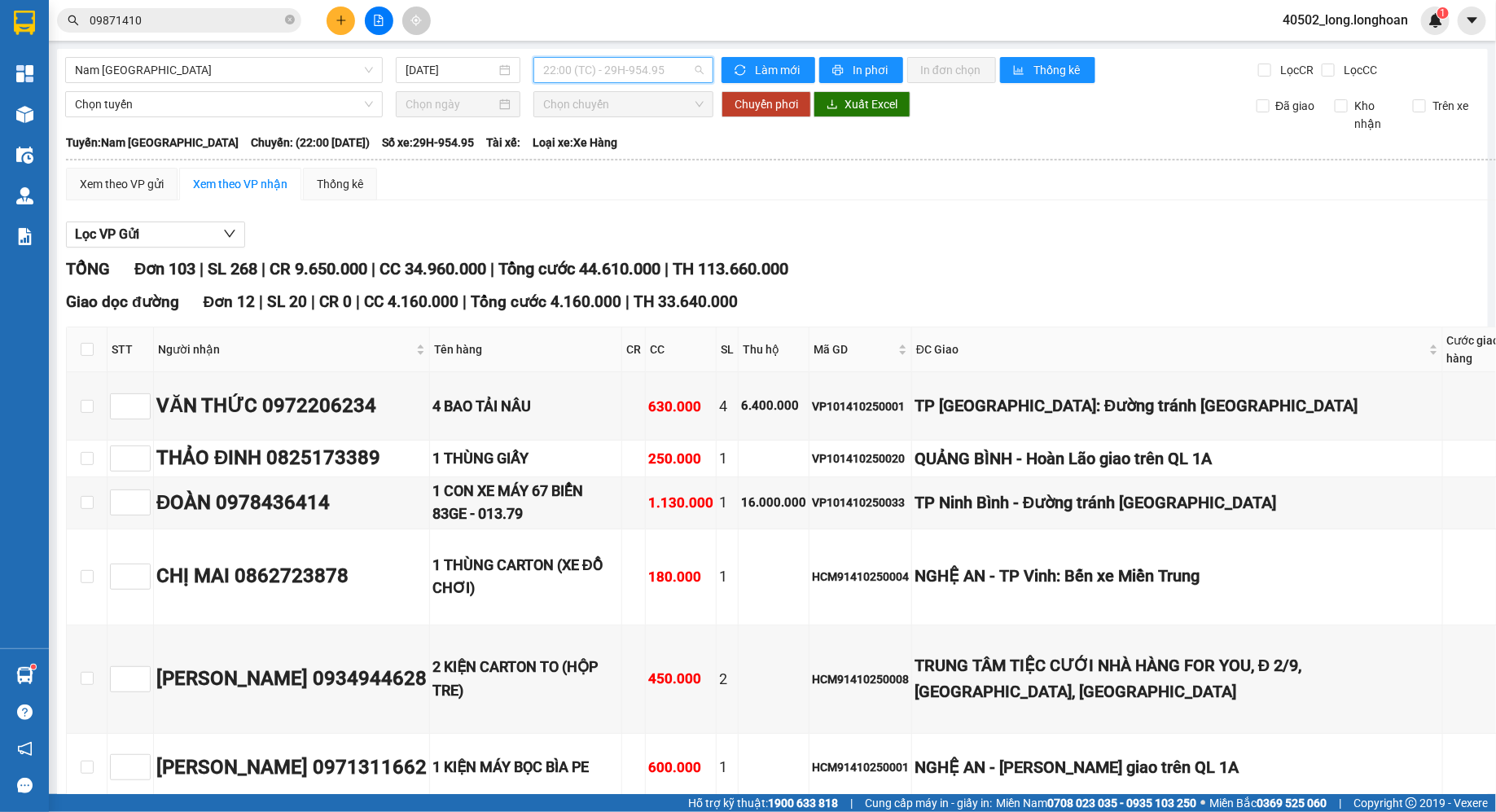
click at [607, 80] on span "22:00 (TC) - 29H-954.95" at bounding box center [623, 69] width 160 height 24
click at [263, 60] on span "Nam [GEOGRAPHIC_DATA]" at bounding box center [223, 69] width 298 height 24
click at [839, 168] on div "Xem theo VP gửi Xem theo VP nhận Thống kê" at bounding box center [1058, 184] width 1983 height 33
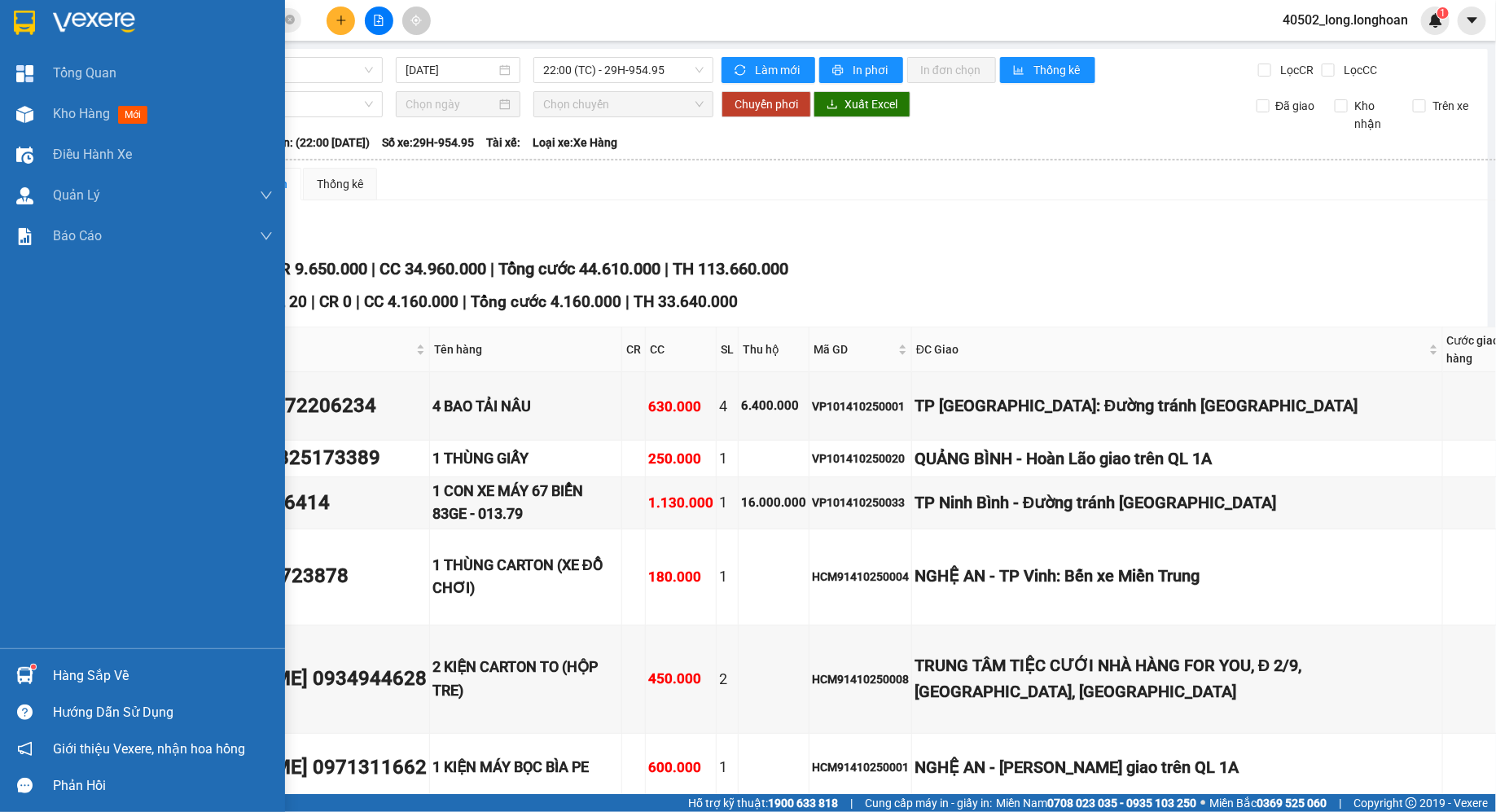
click at [31, 6] on div at bounding box center [142, 27] width 285 height 53
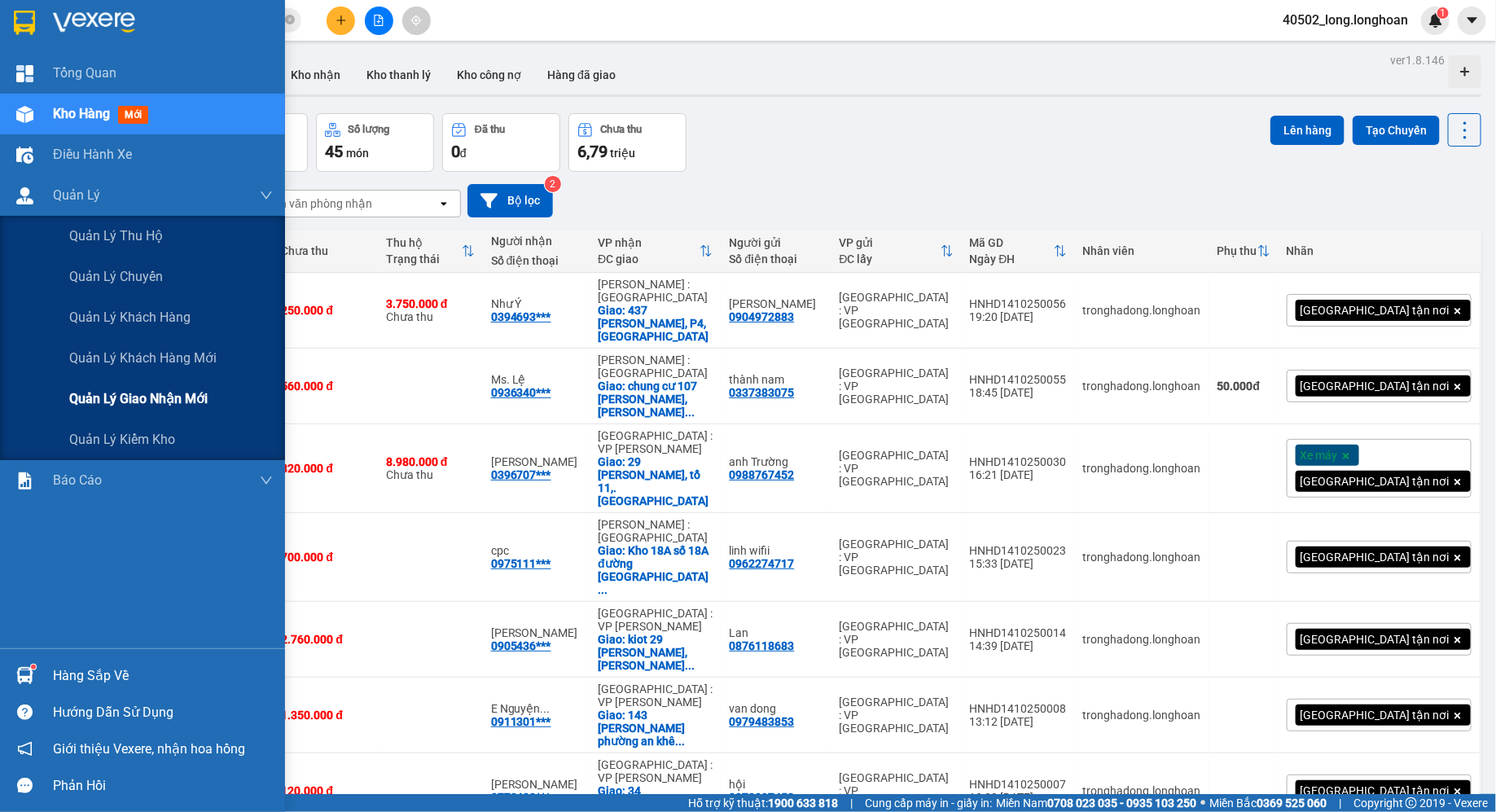
click at [149, 412] on div "Quản lý giao nhận mới" at bounding box center [171, 399] width 204 height 41
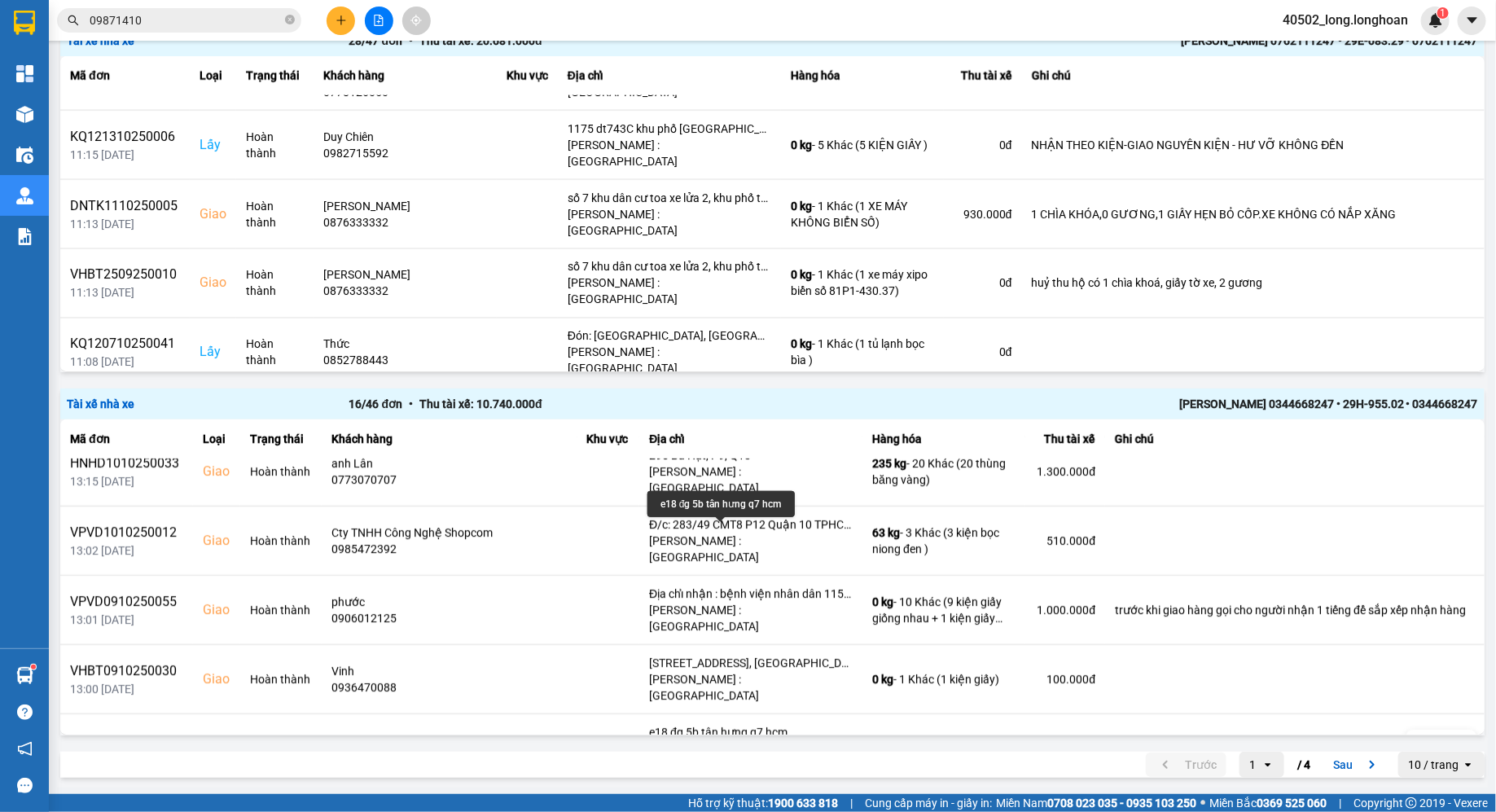
scroll to position [617, 0]
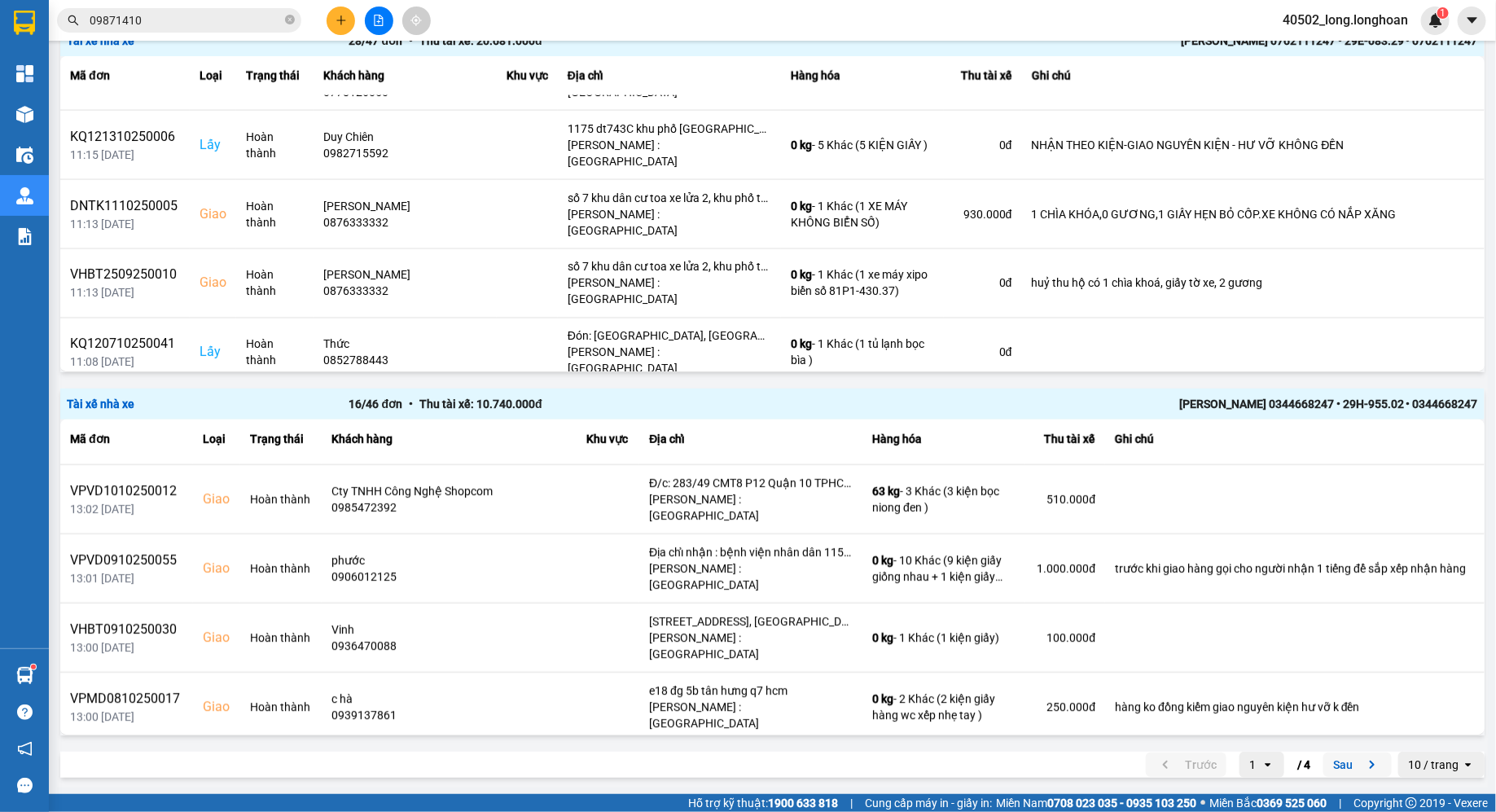
click at [1355, 761] on button "Sau" at bounding box center [1357, 764] width 68 height 24
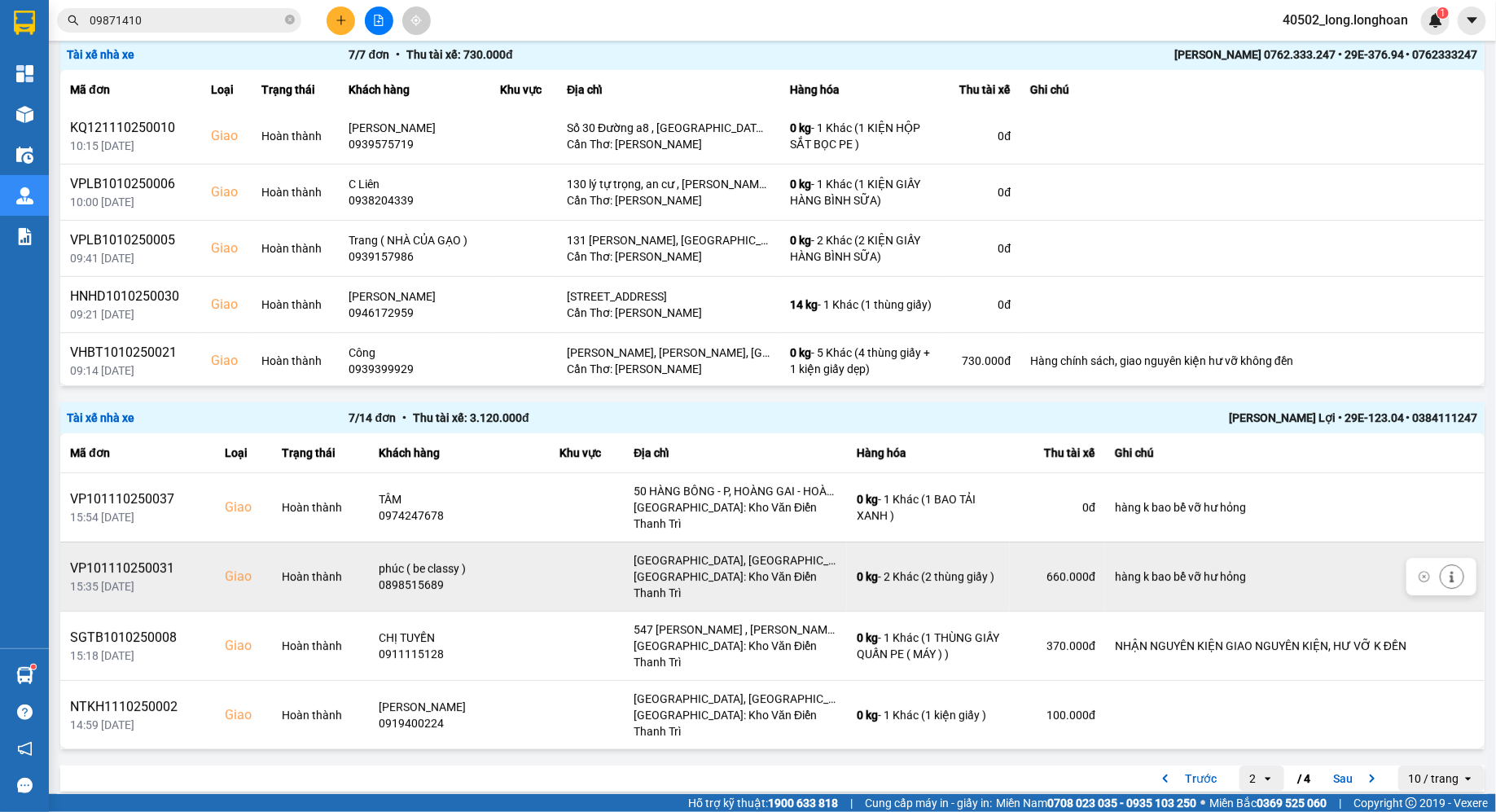
scroll to position [114, 0]
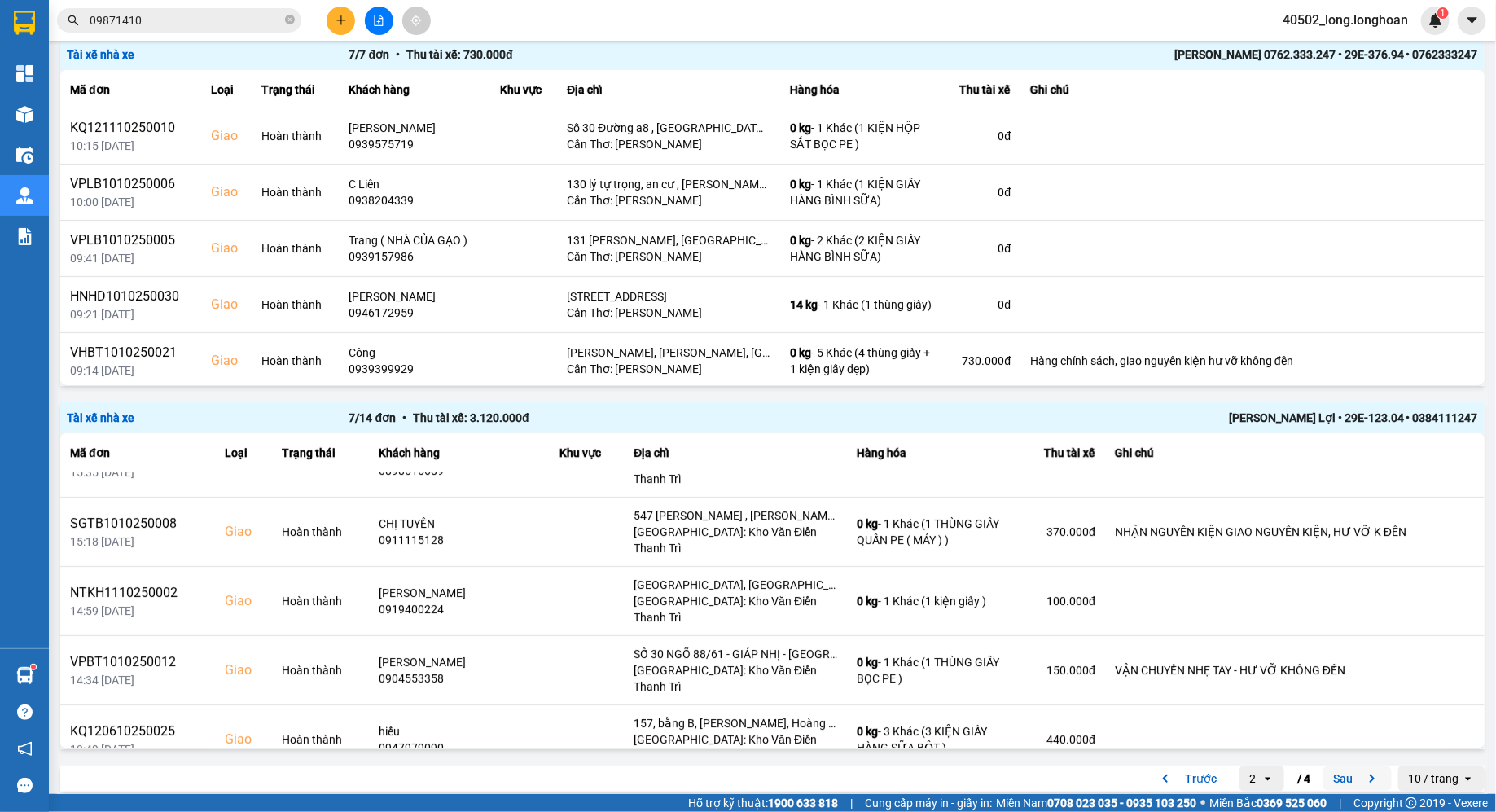
click at [1343, 770] on button "Sau" at bounding box center [1357, 778] width 68 height 24
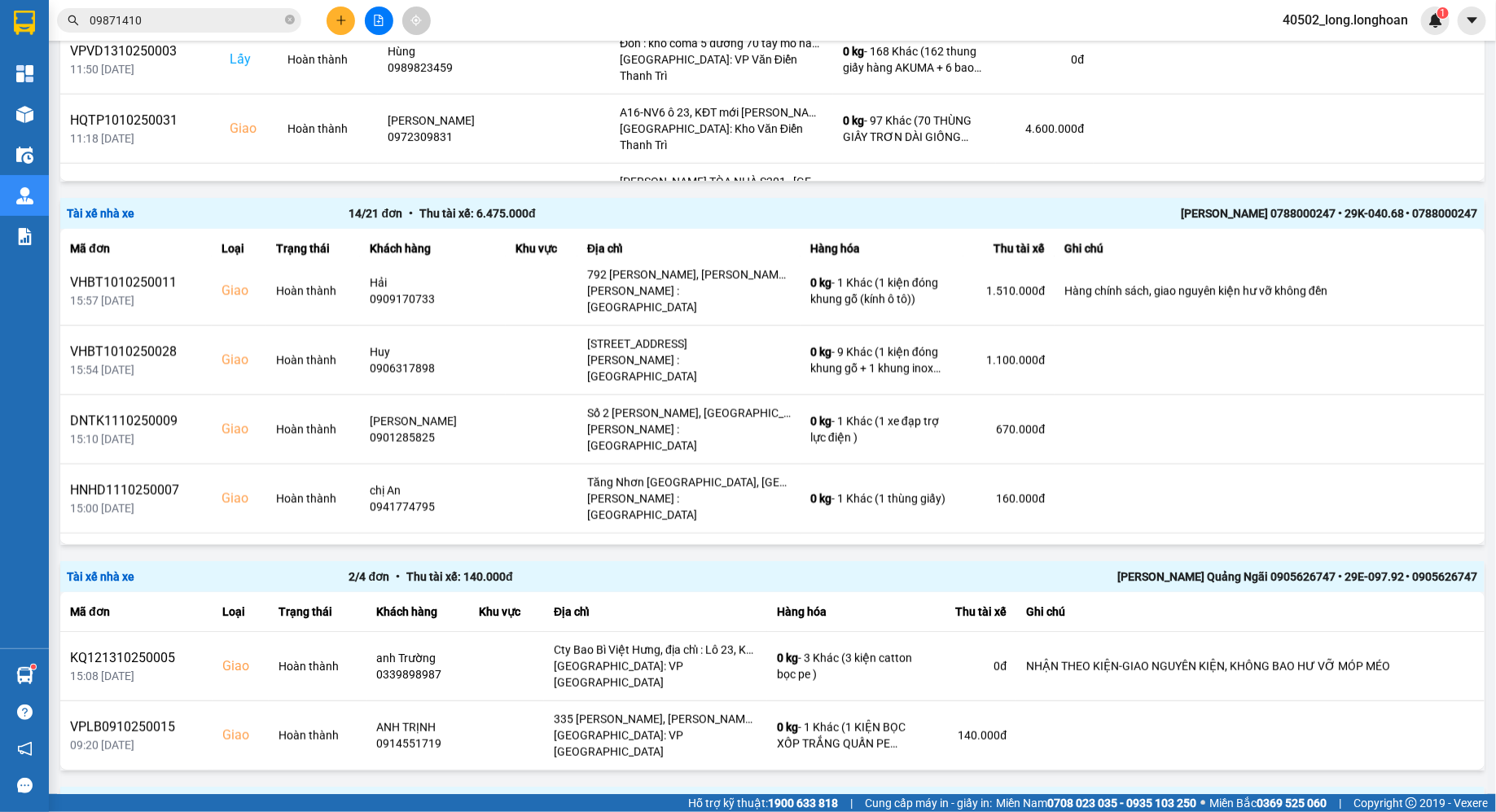
scroll to position [0, 0]
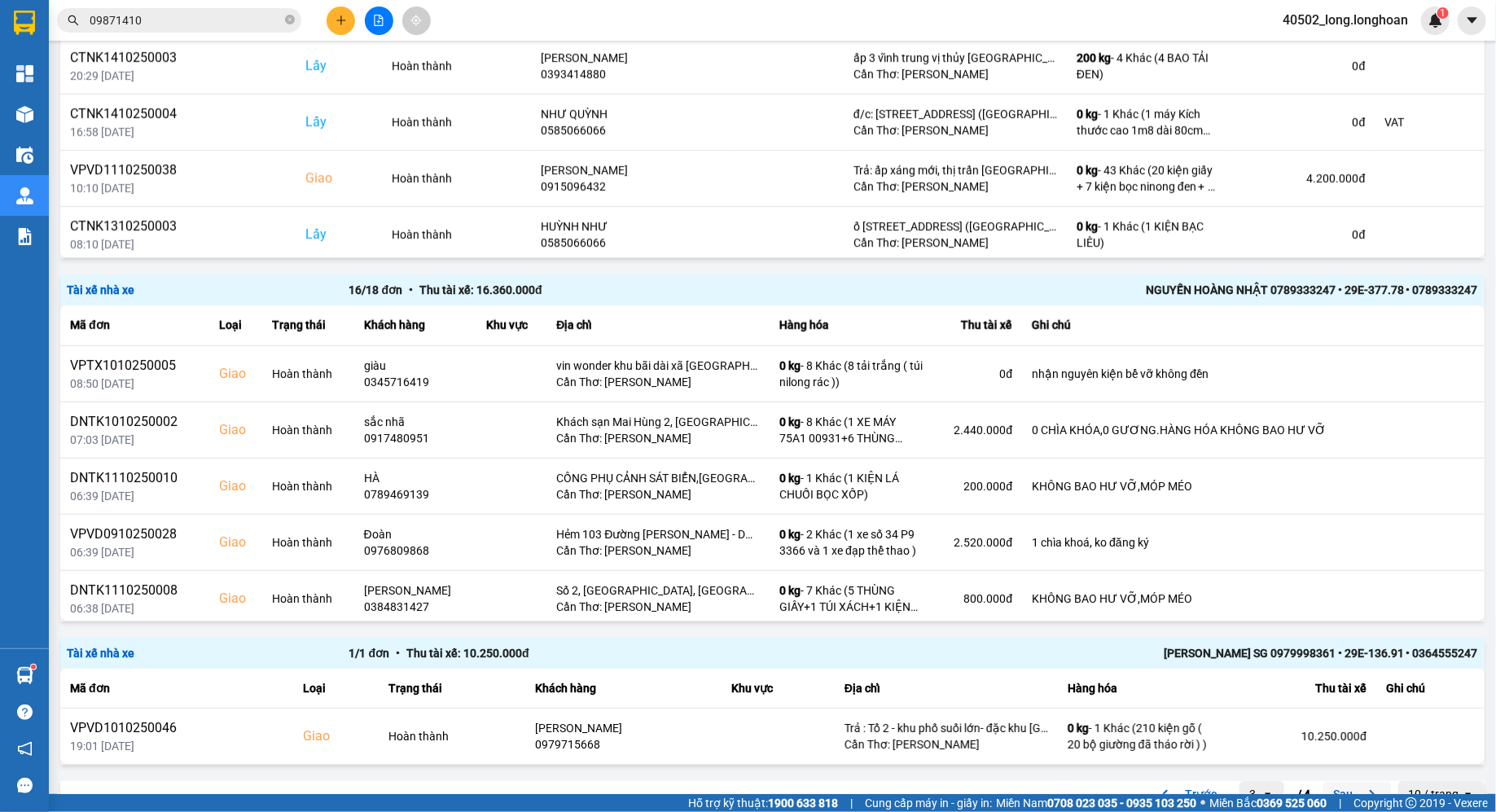
click at [1349, 782] on button "Sau" at bounding box center [1357, 793] width 68 height 24
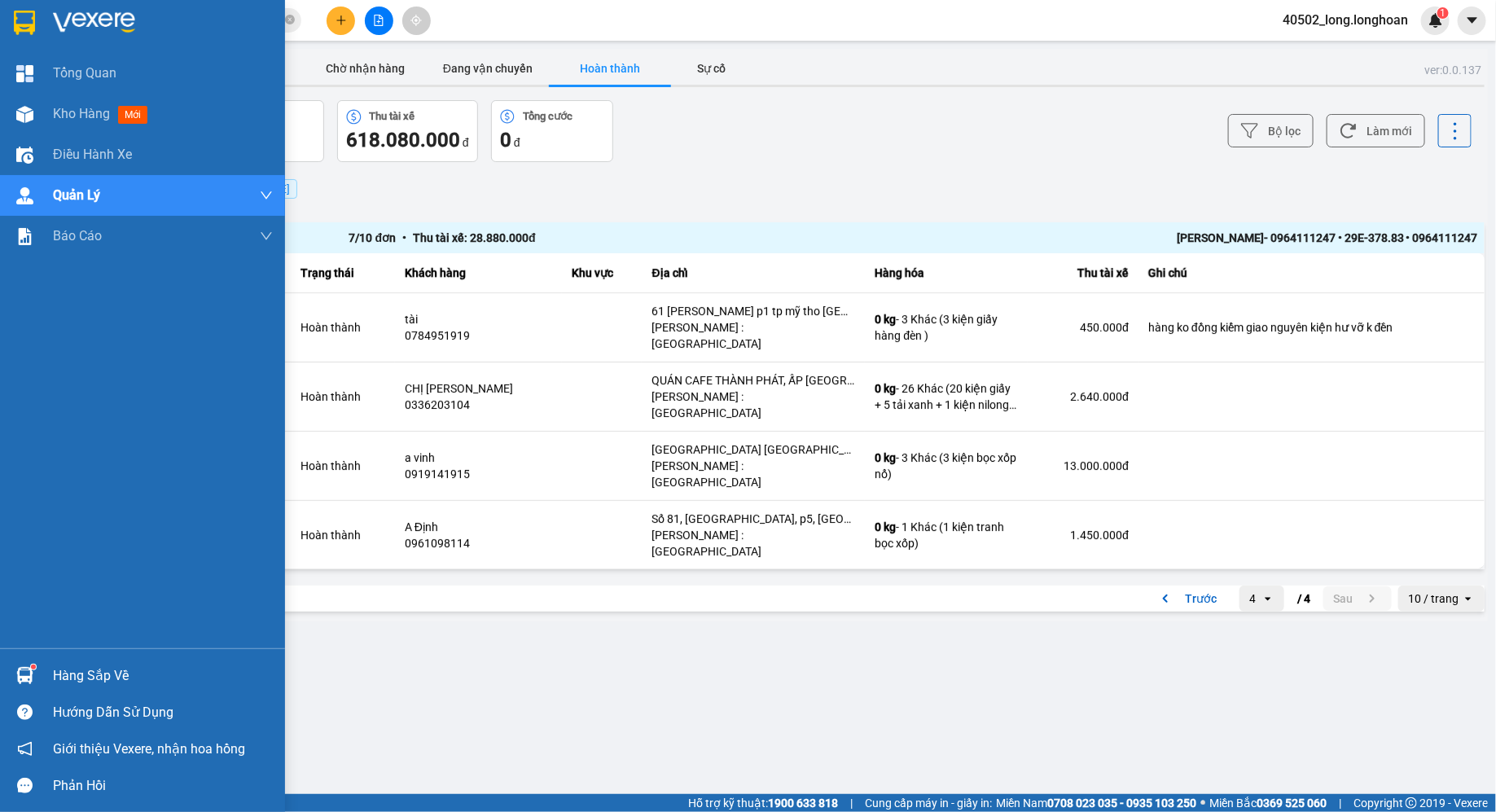
click at [29, 32] on img at bounding box center [25, 22] width 21 height 24
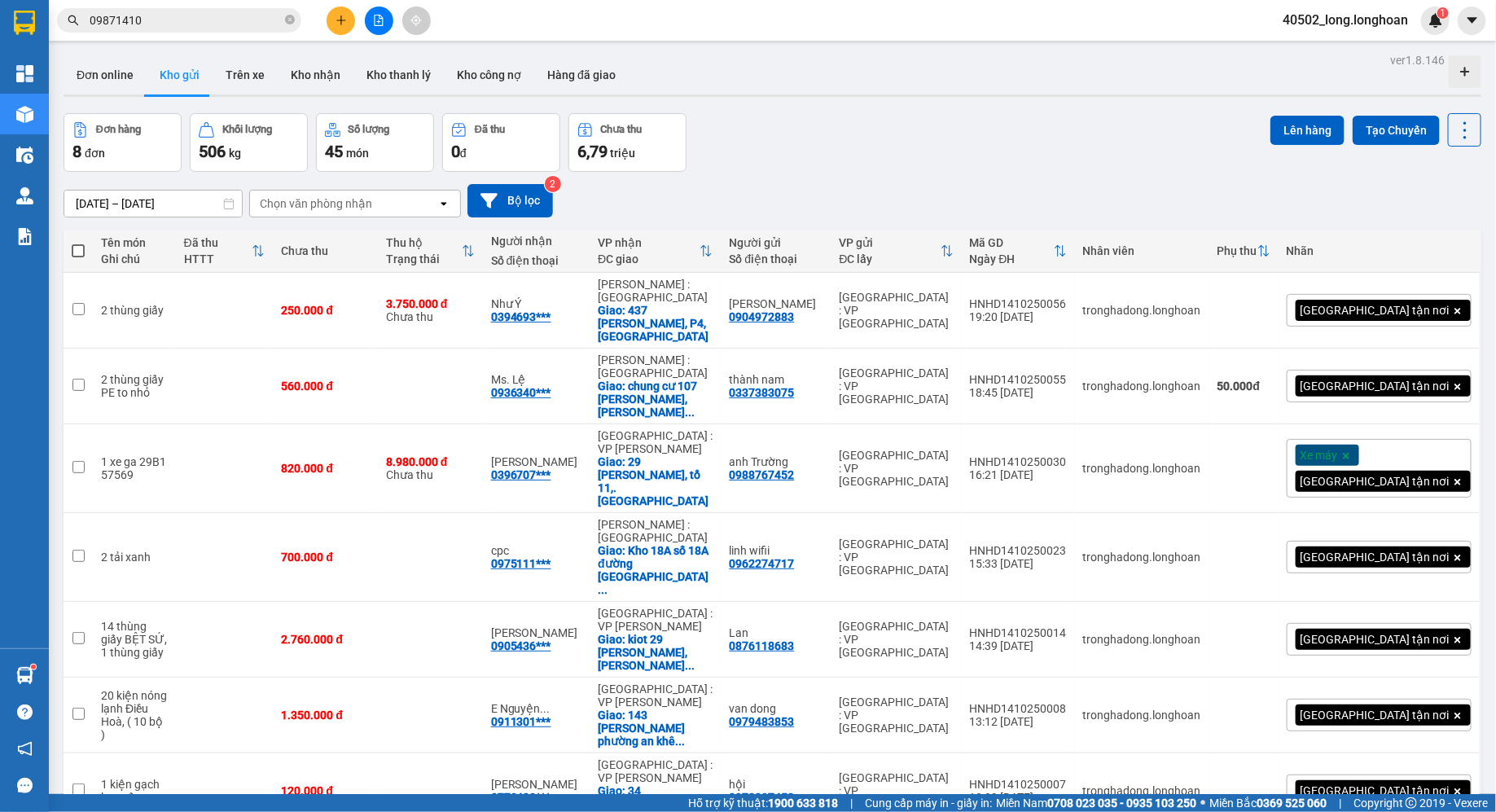
click at [390, 20] on button at bounding box center [379, 20] width 28 height 28
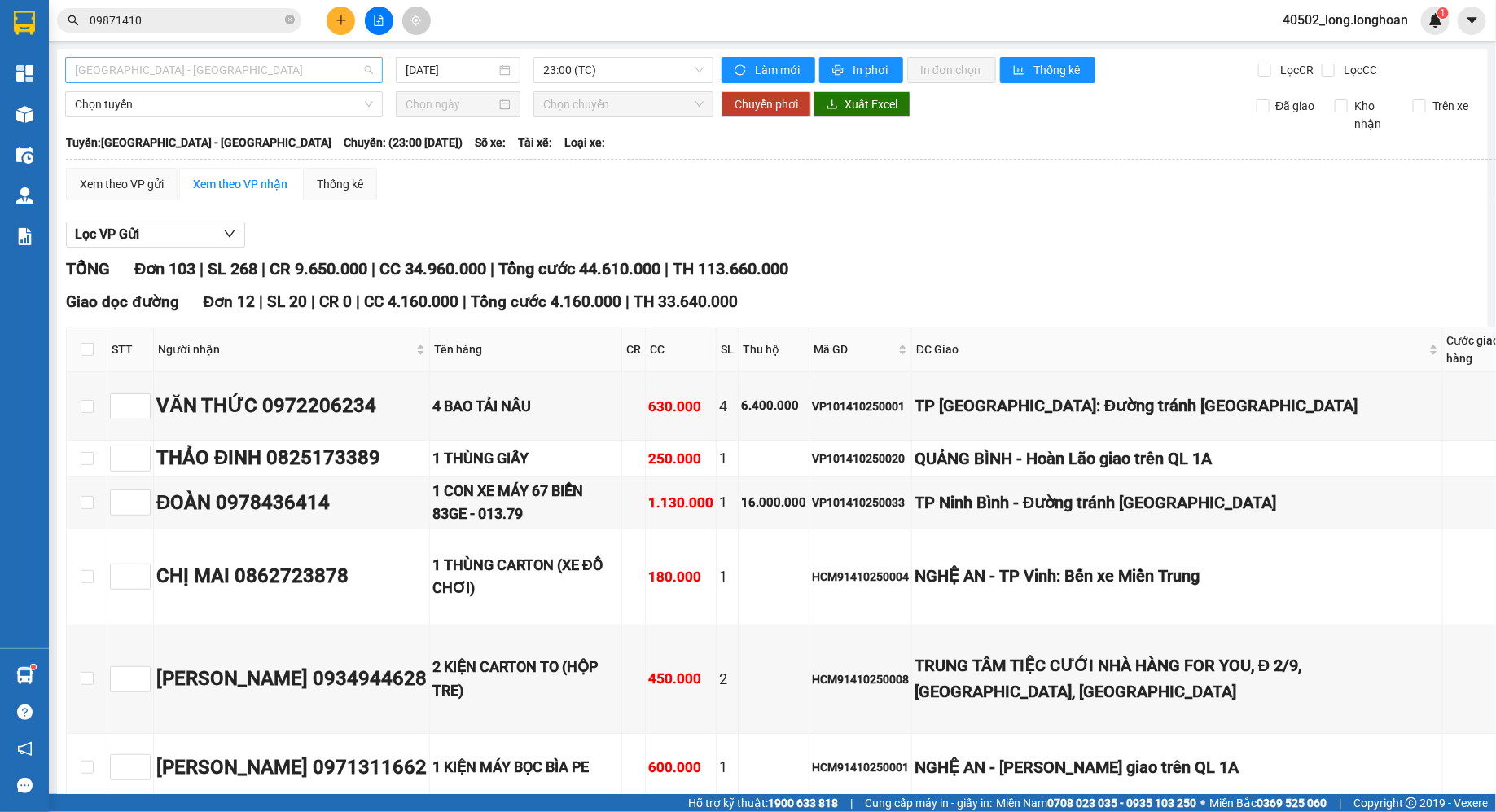
click at [266, 68] on span "[GEOGRAPHIC_DATA] - [GEOGRAPHIC_DATA]" at bounding box center [223, 69] width 298 height 24
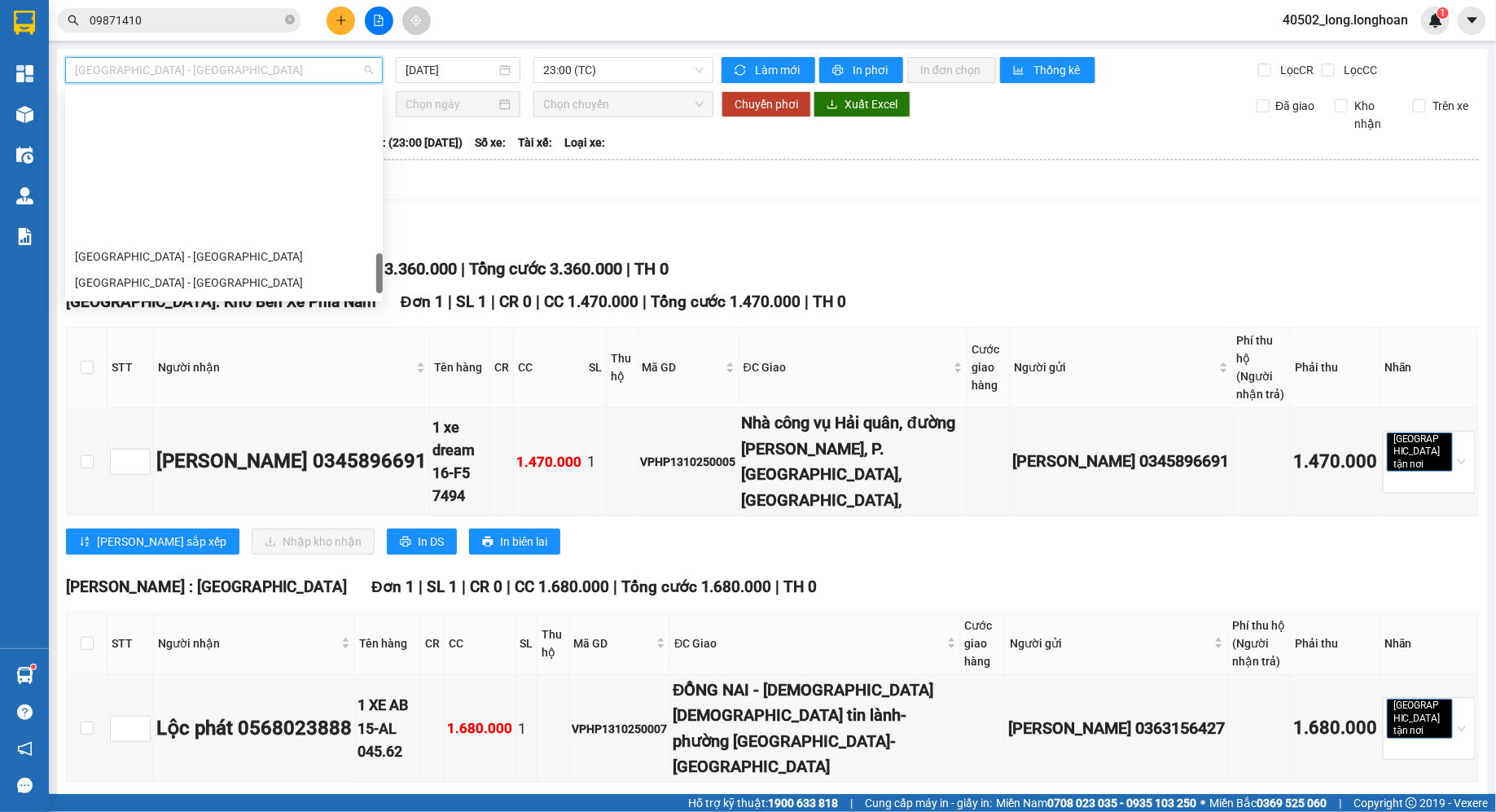
scroll to position [1146, 0]
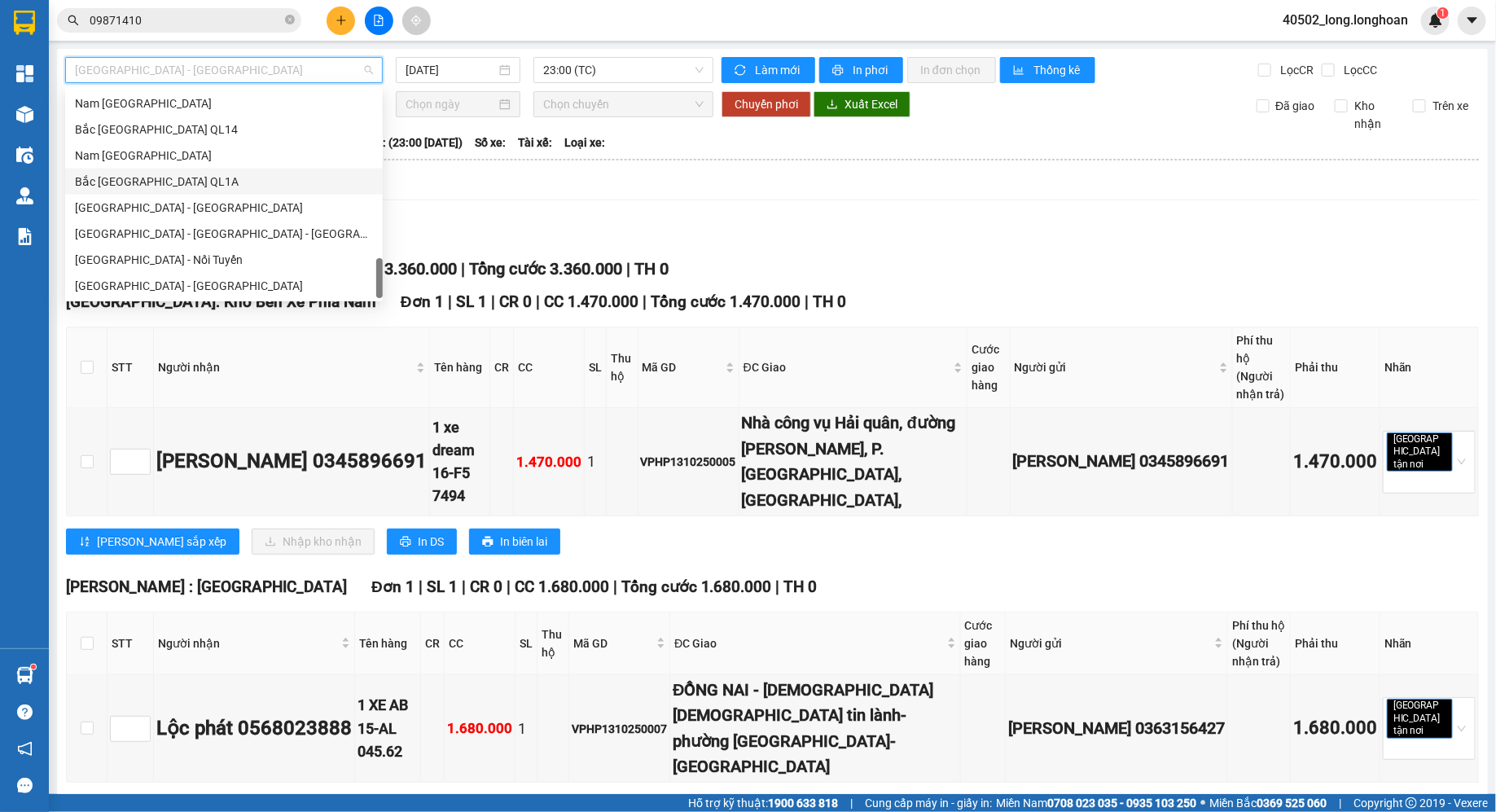
click at [227, 189] on div "Bắc [GEOGRAPHIC_DATA] QL1A" at bounding box center [223, 181] width 318 height 26
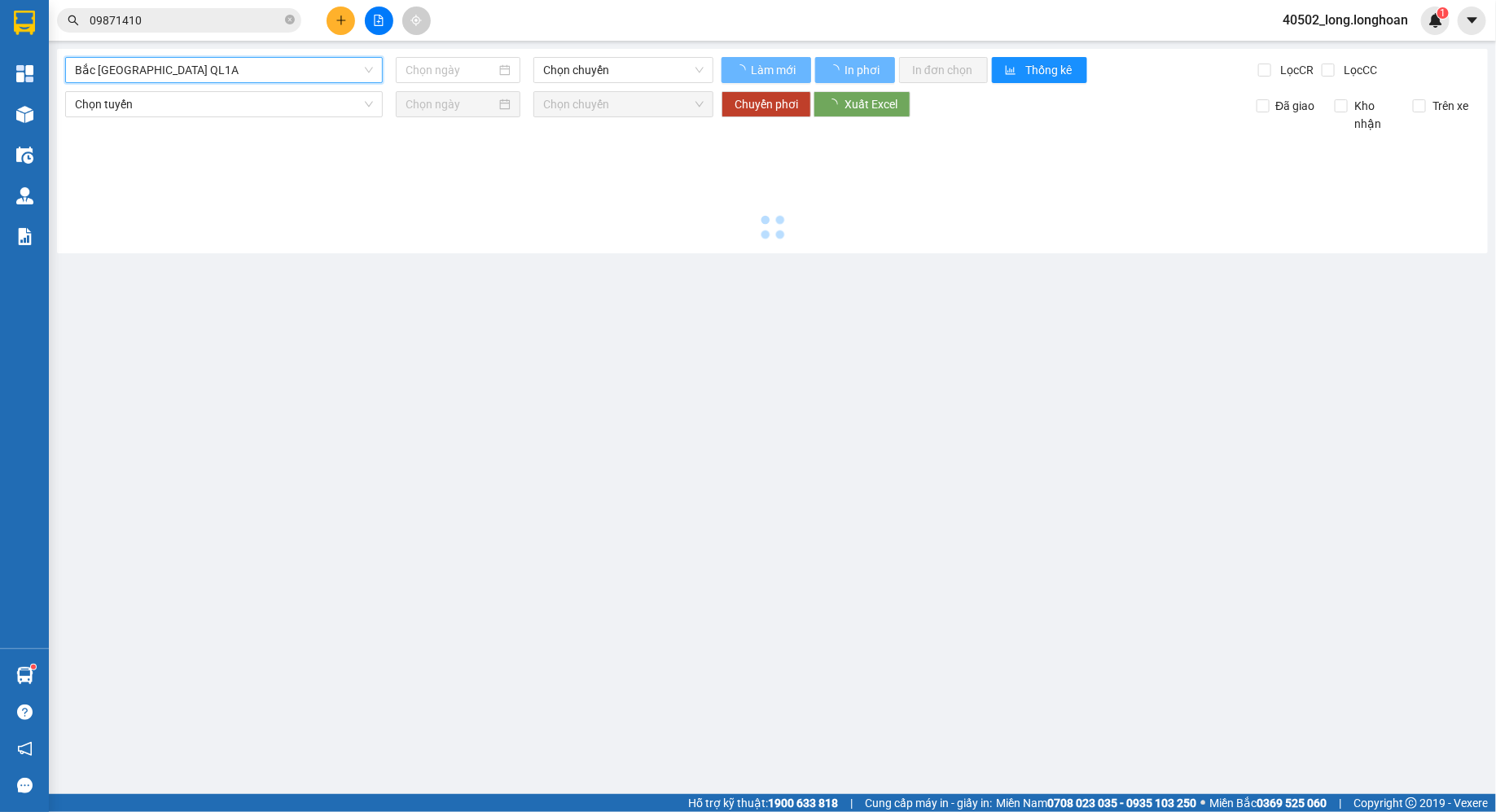
type input "[DATE]"
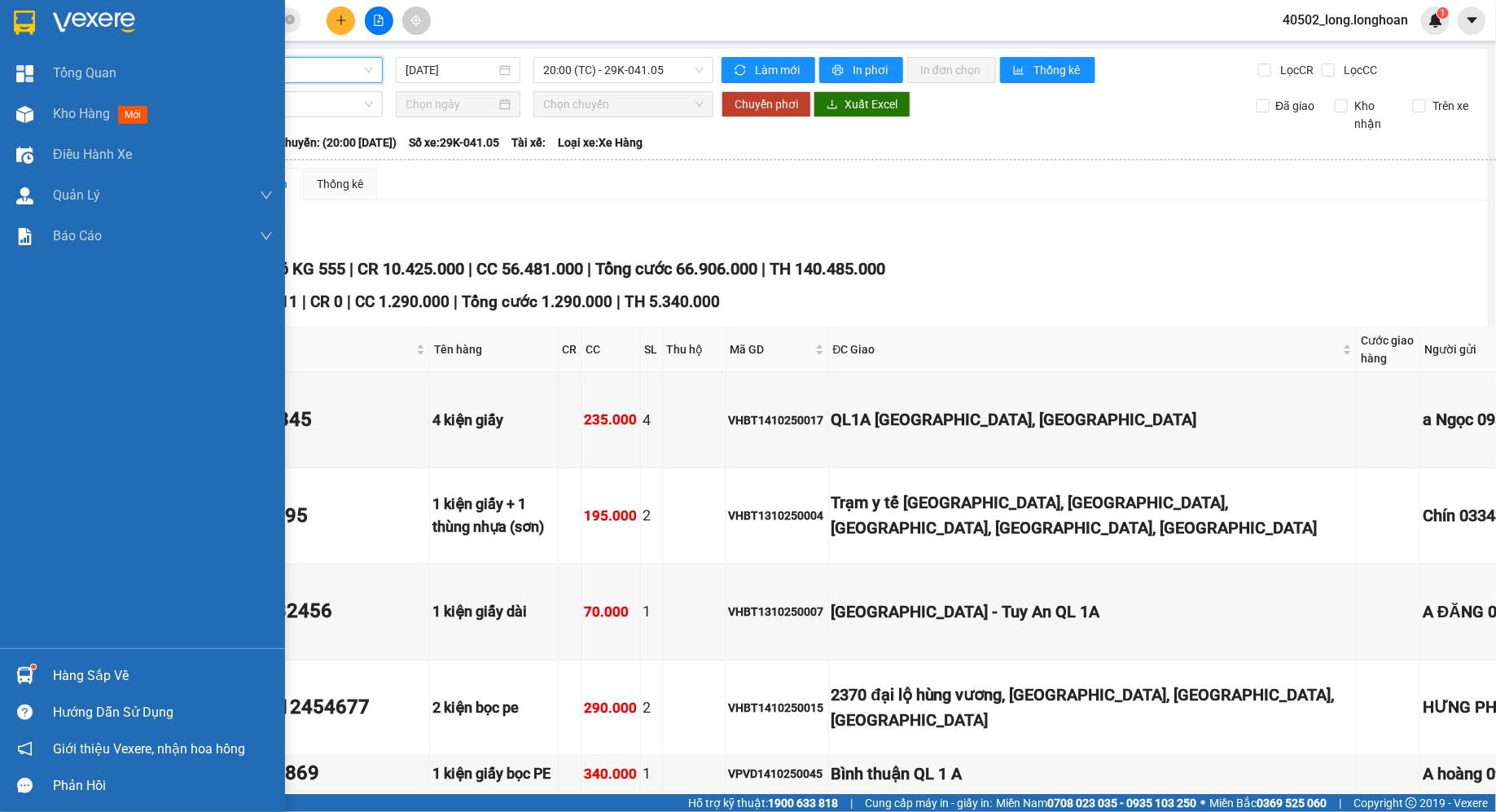
click at [27, 20] on img at bounding box center [25, 22] width 21 height 24
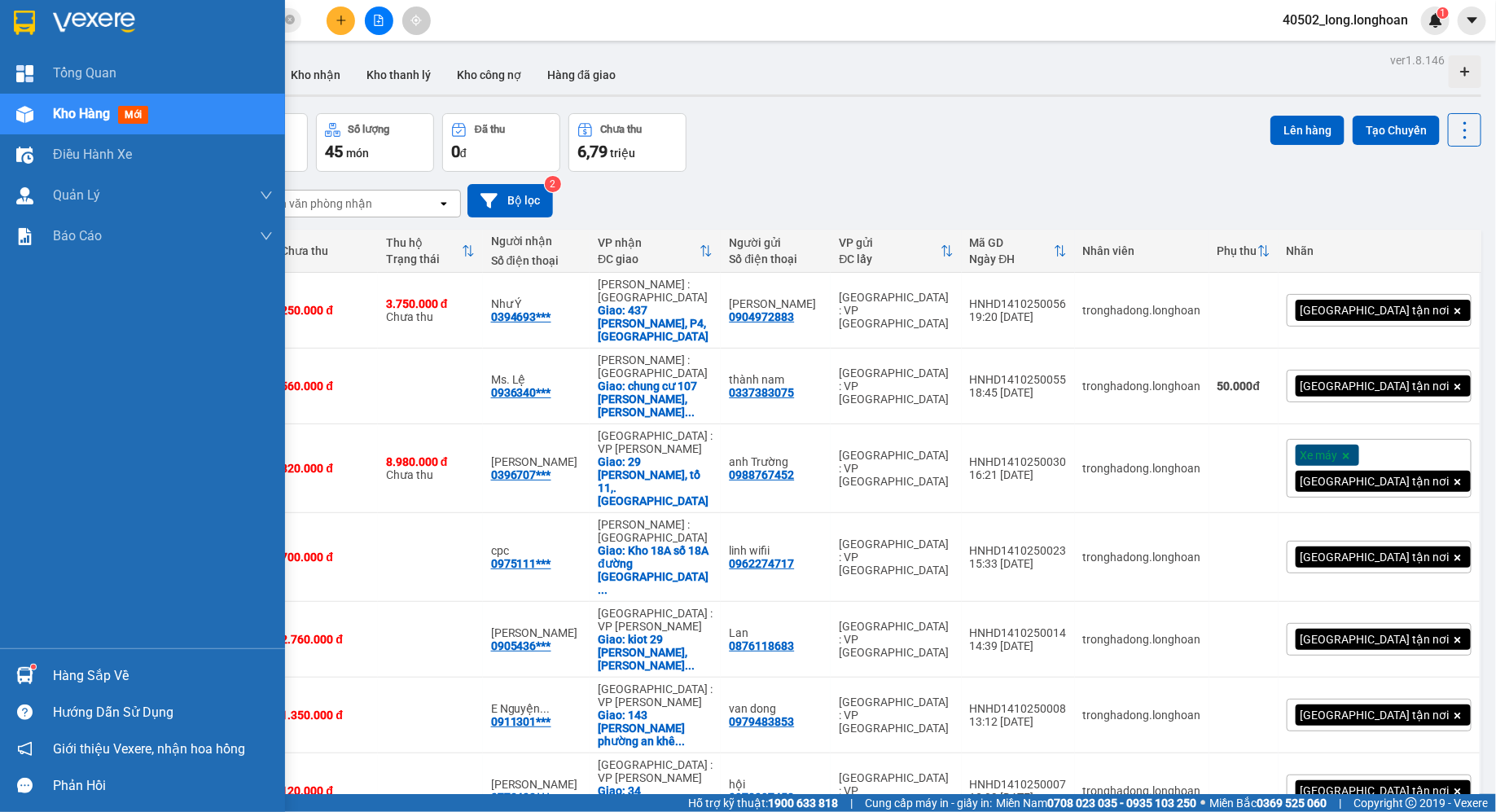
click at [24, 0] on div at bounding box center [142, 27] width 285 height 53
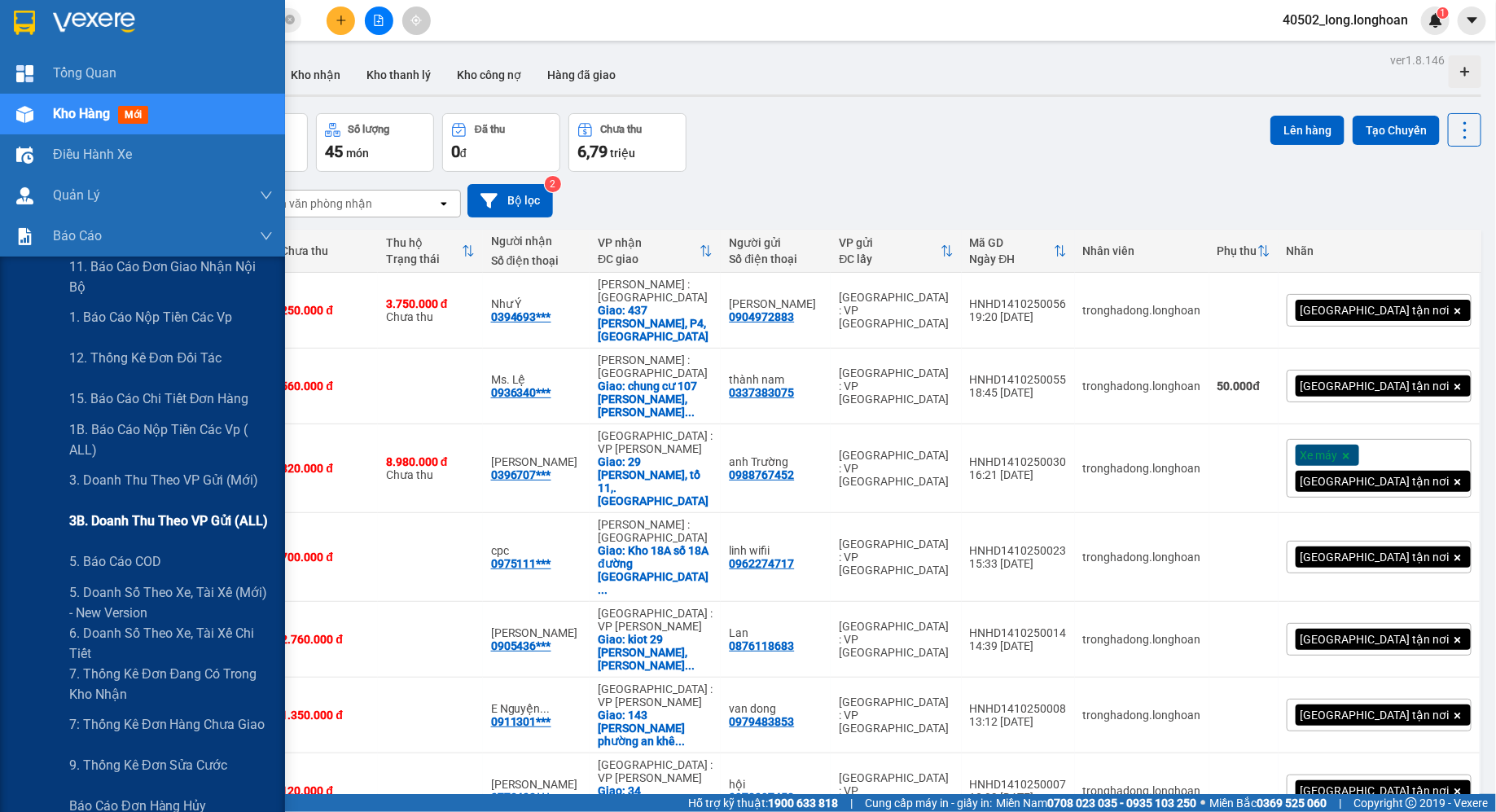
click at [199, 517] on span "3B. Doanh Thu theo VP Gửi (ALL)" at bounding box center [168, 520] width 198 height 20
